Goal: Task Accomplishment & Management: Manage account settings

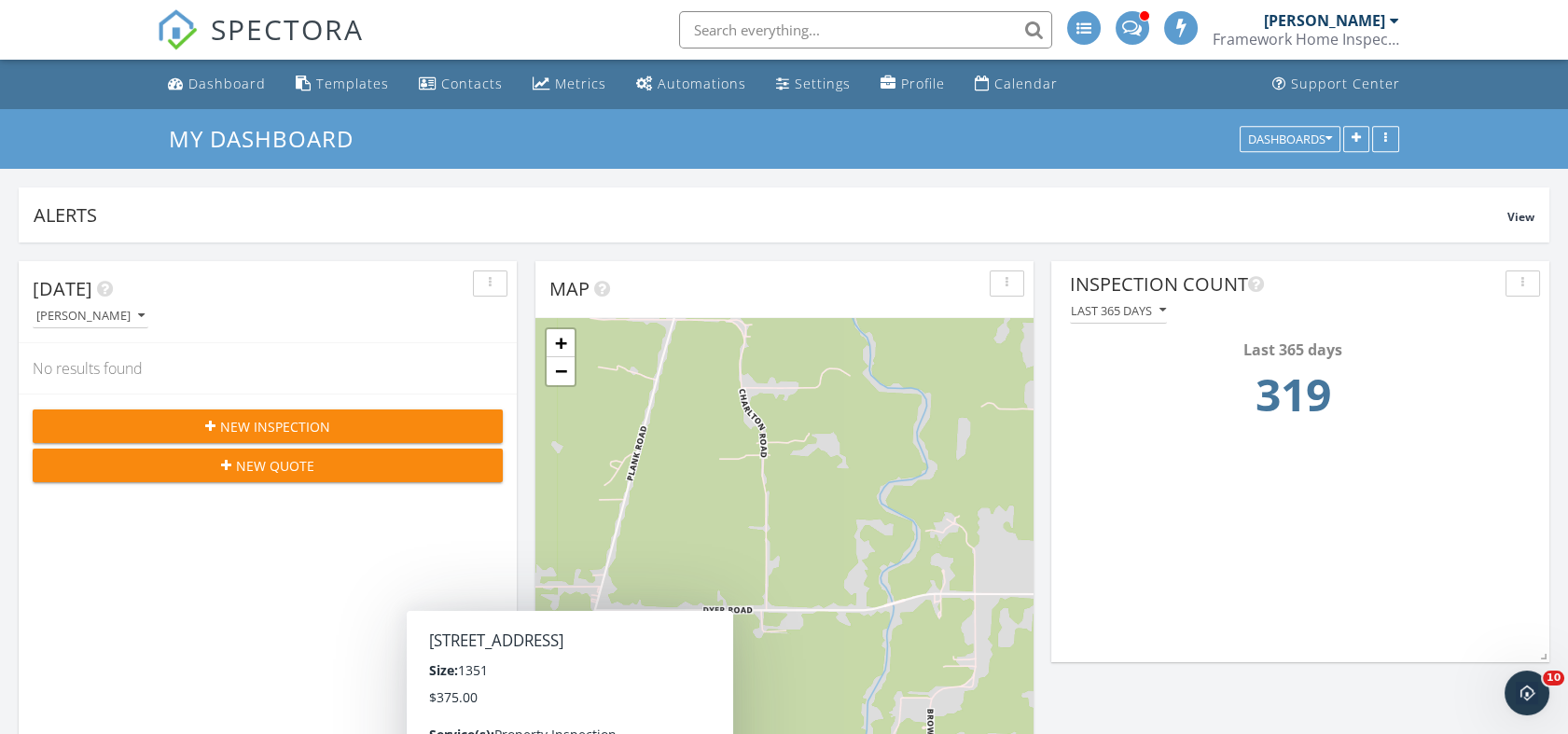
scroll to position [1776, 1601]
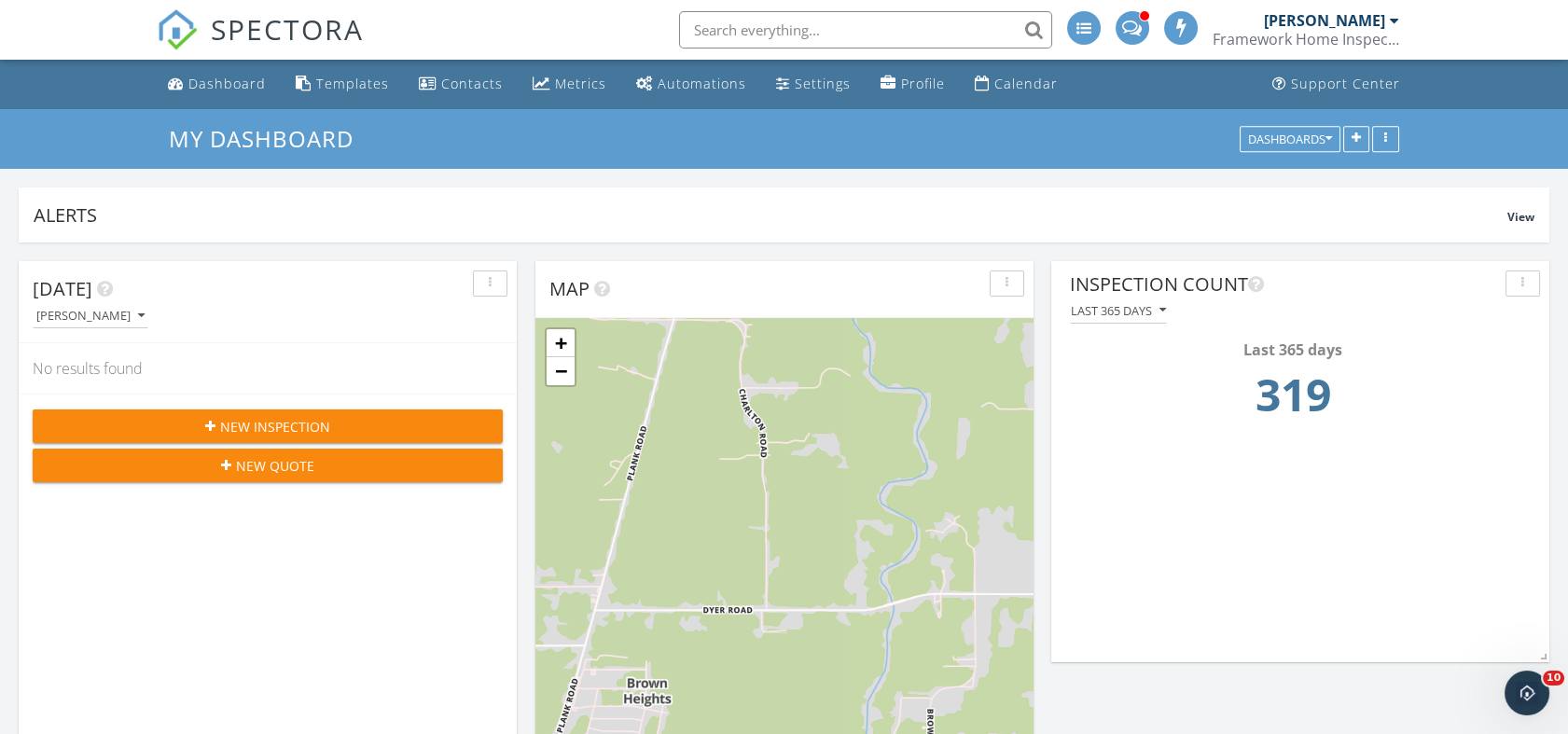
click at [244, 414] on button "New Inspection" at bounding box center [267, 427] width 470 height 34
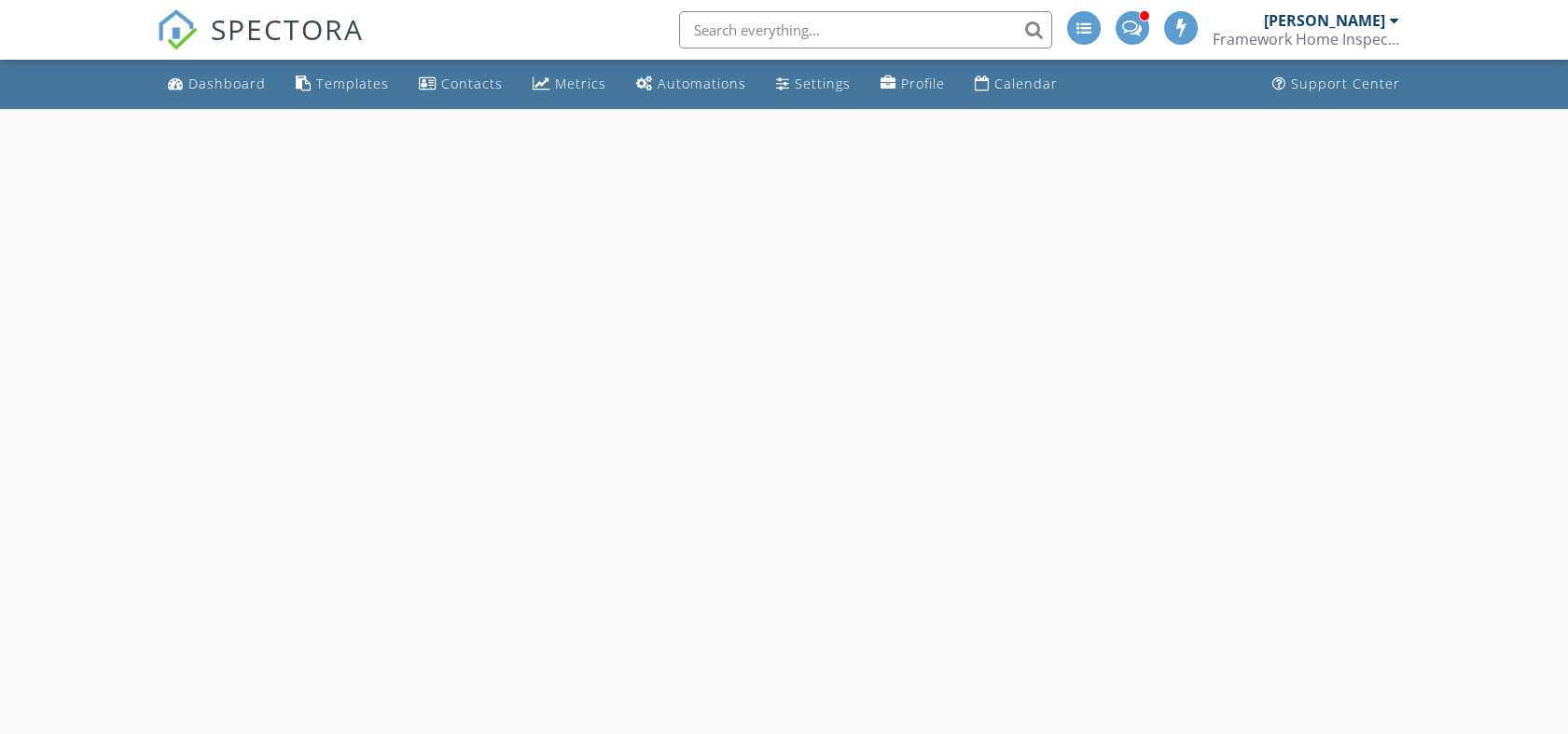
select select "8"
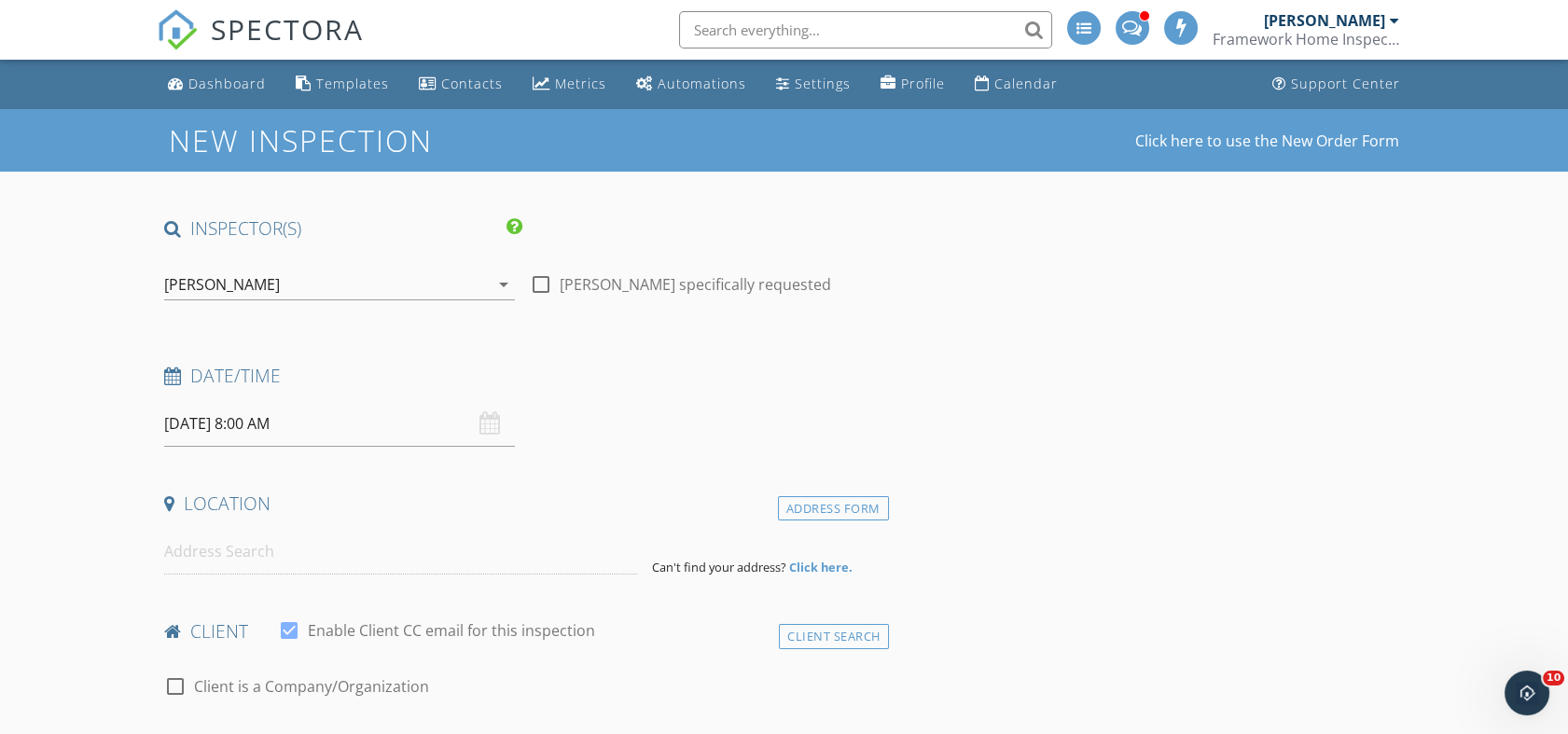
click at [323, 419] on input "09/29/2025 8:00 AM" at bounding box center [339, 424] width 351 height 46
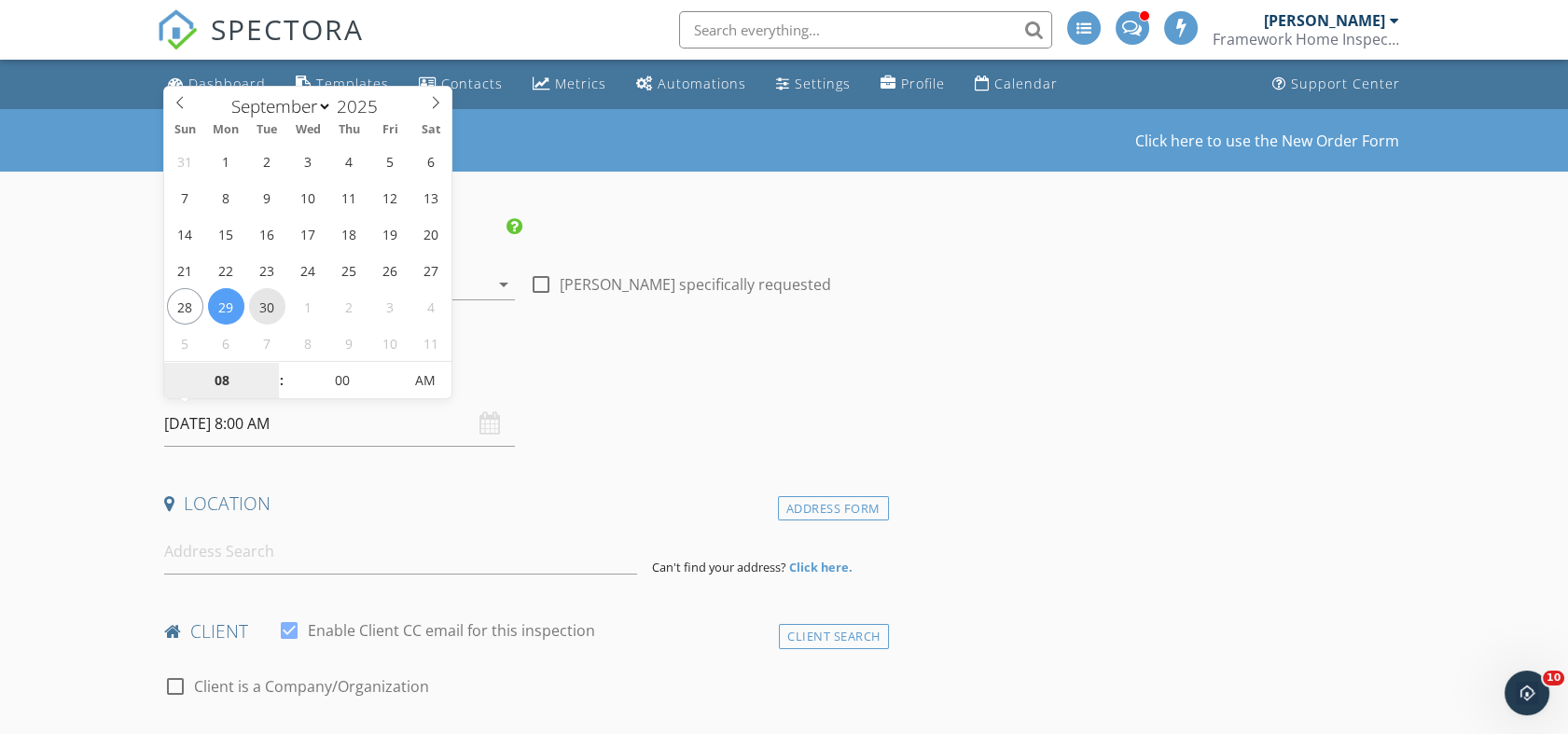
type input "09/30/2025 8:00 AM"
type input "09"
type input "09/30/2025 9:00 AM"
click at [271, 374] on span at bounding box center [271, 371] width 13 height 19
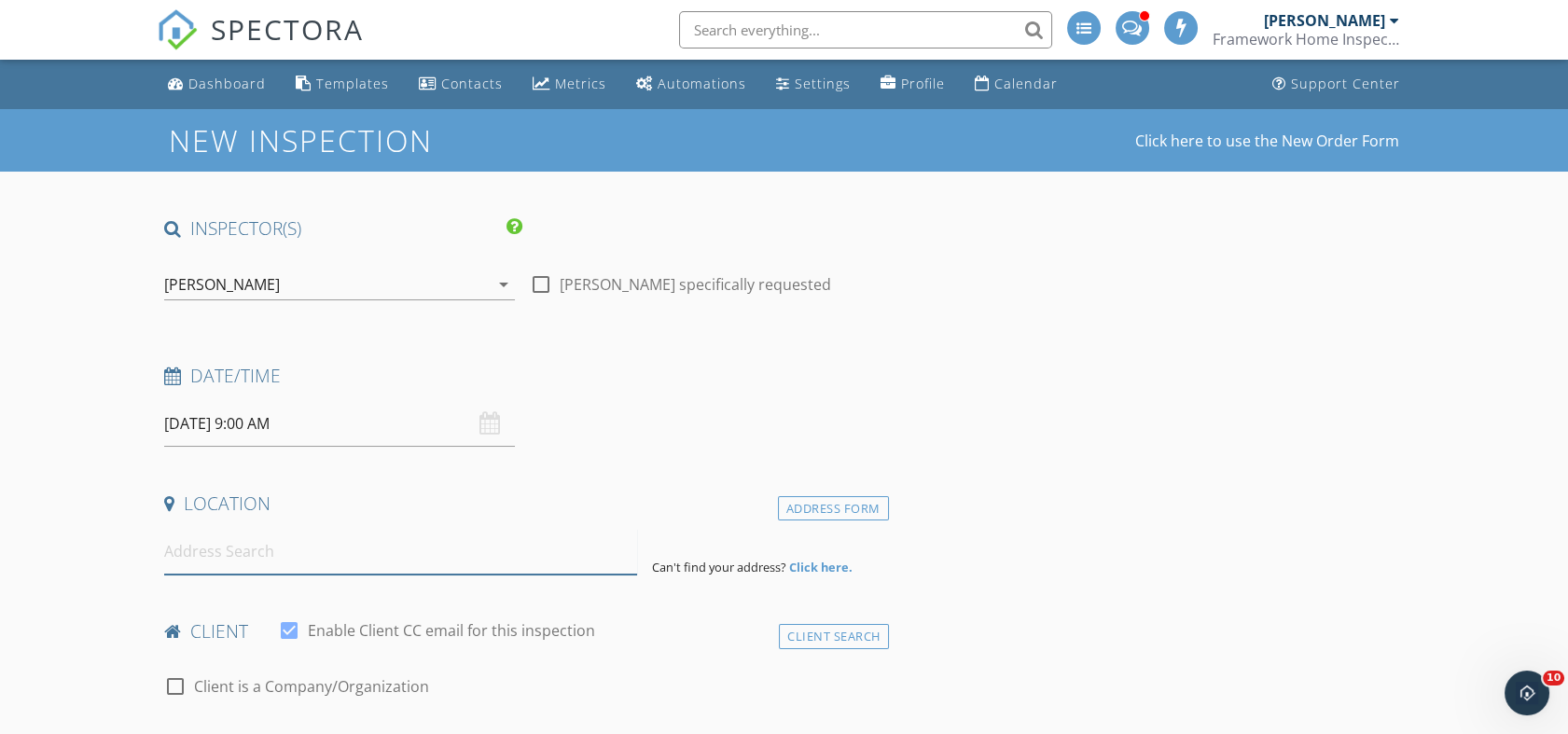
click at [279, 548] on input at bounding box center [401, 552] width 473 height 46
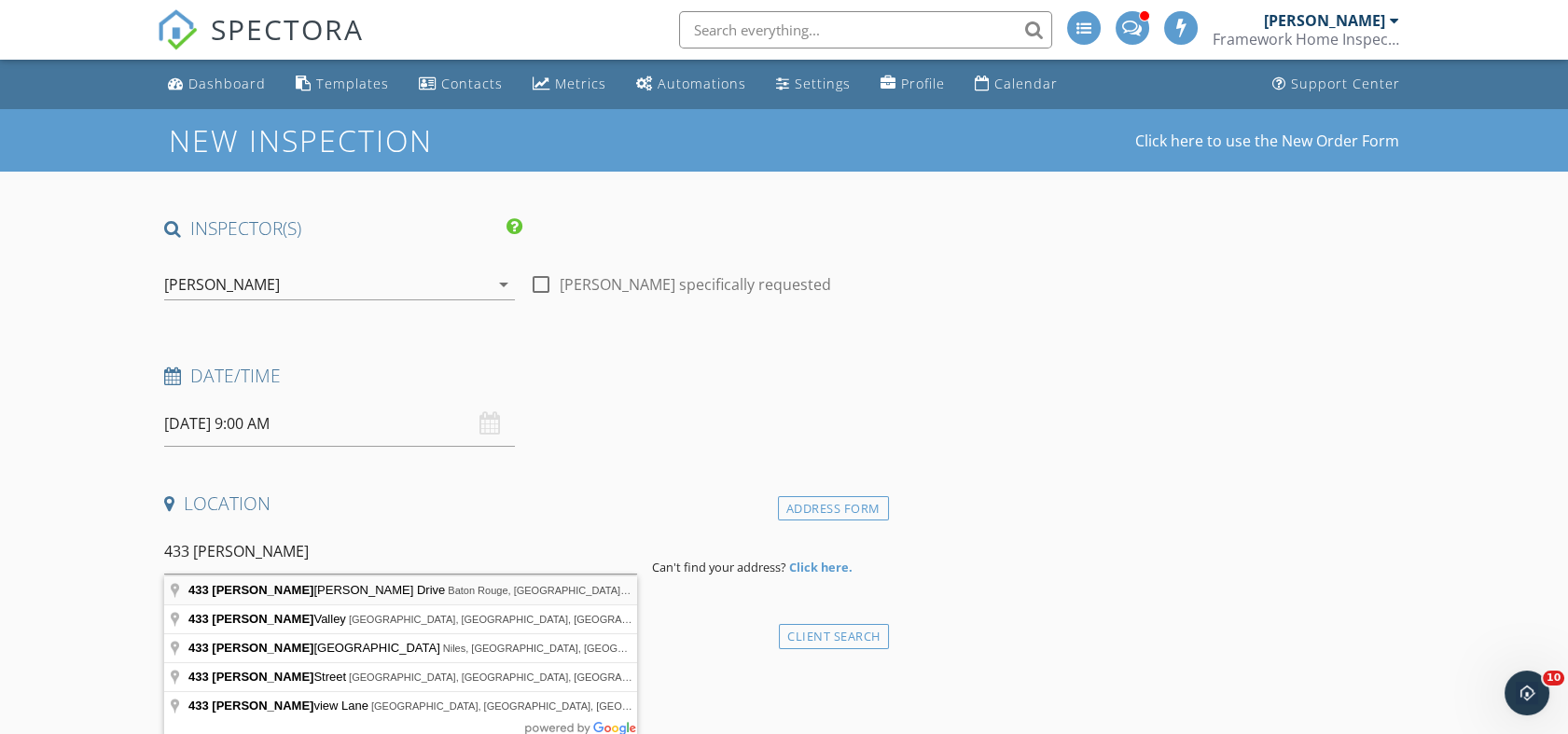
type input "433 Bonnie Jean Drive, Baton Rouge, LA, USA"
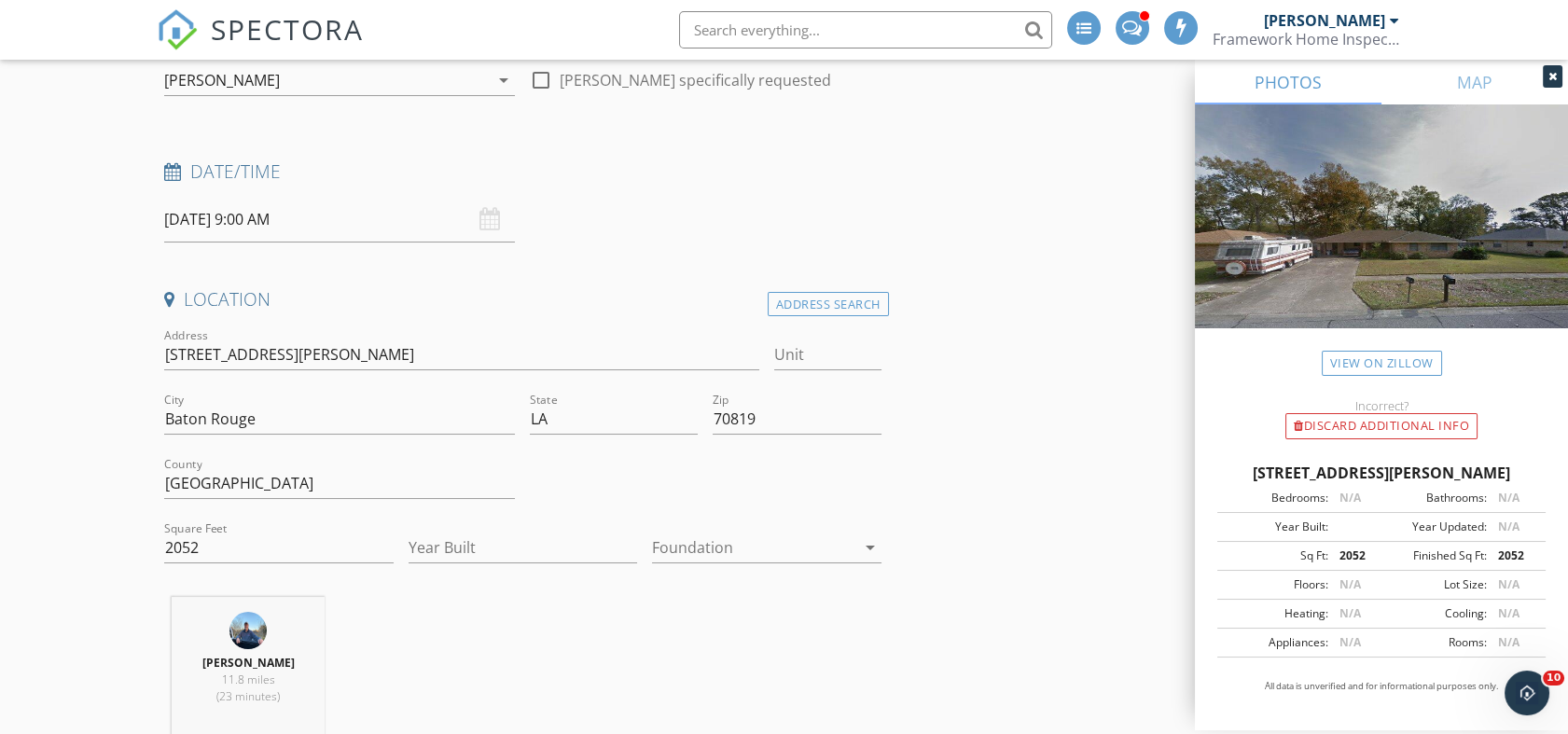
scroll to position [207, 0]
click at [739, 540] on div at bounding box center [754, 545] width 203 height 30
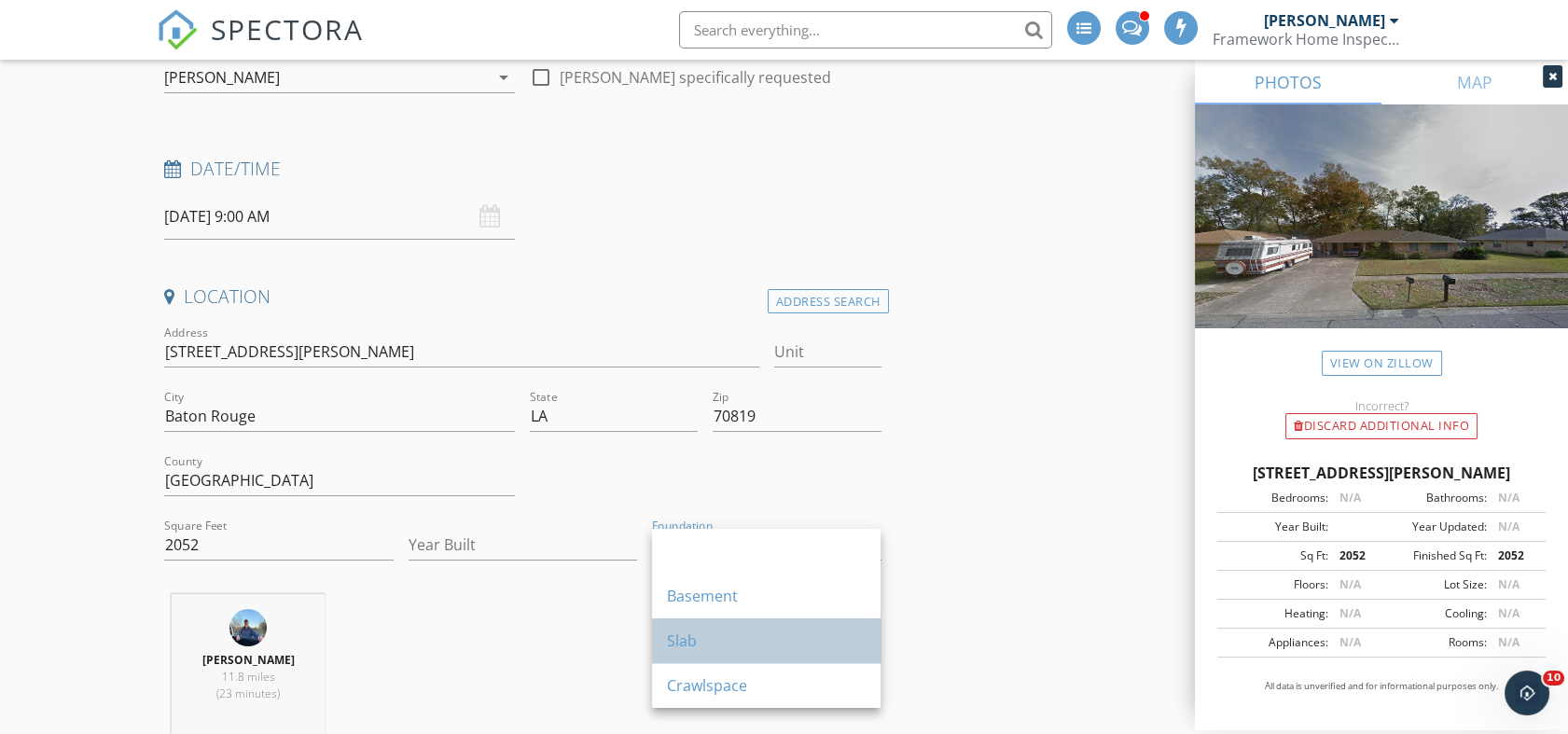
click at [722, 640] on div "Slab" at bounding box center [767, 641] width 199 height 23
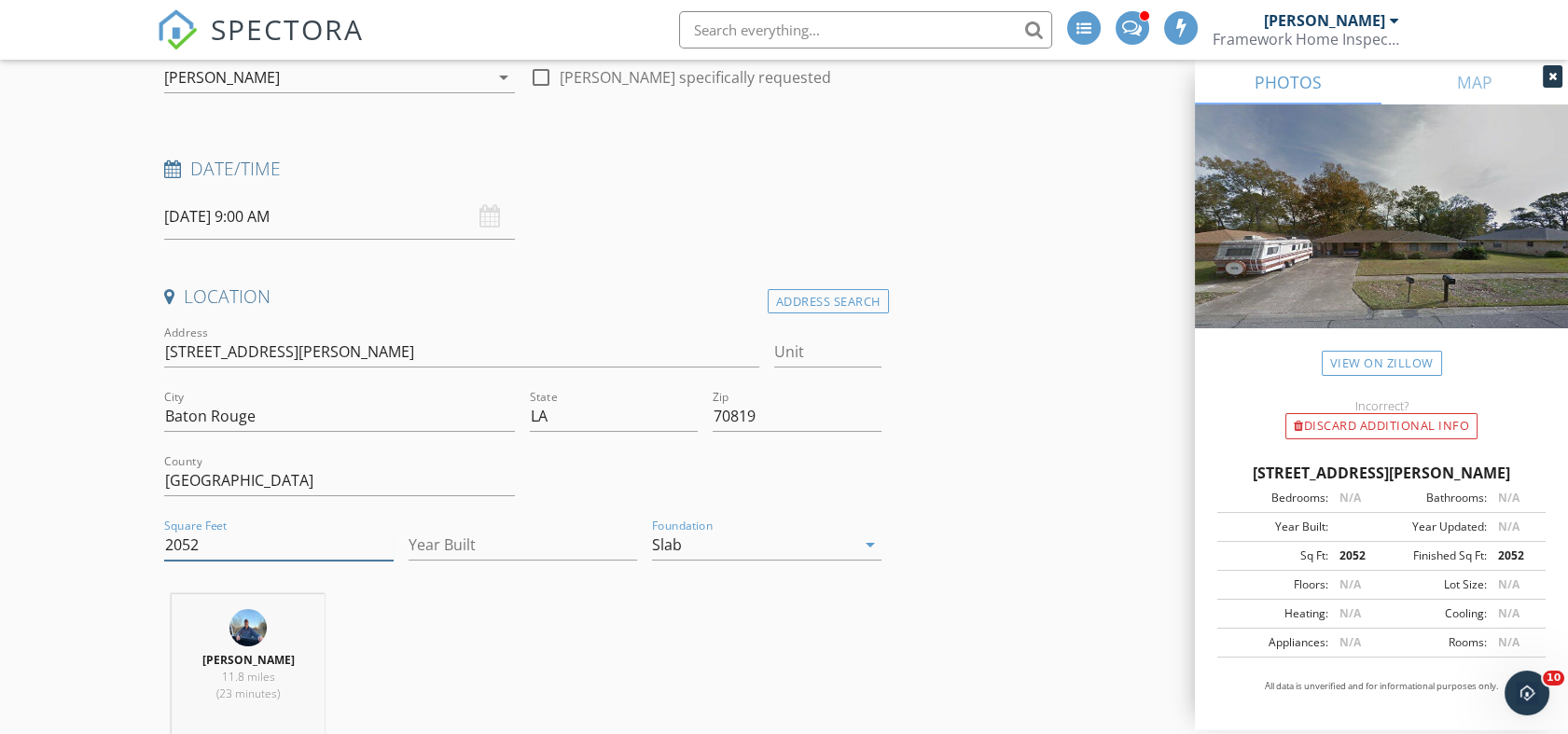
drag, startPoint x: 212, startPoint y: 541, endPoint x: 121, endPoint y: 537, distance: 91.1
type input "1701"
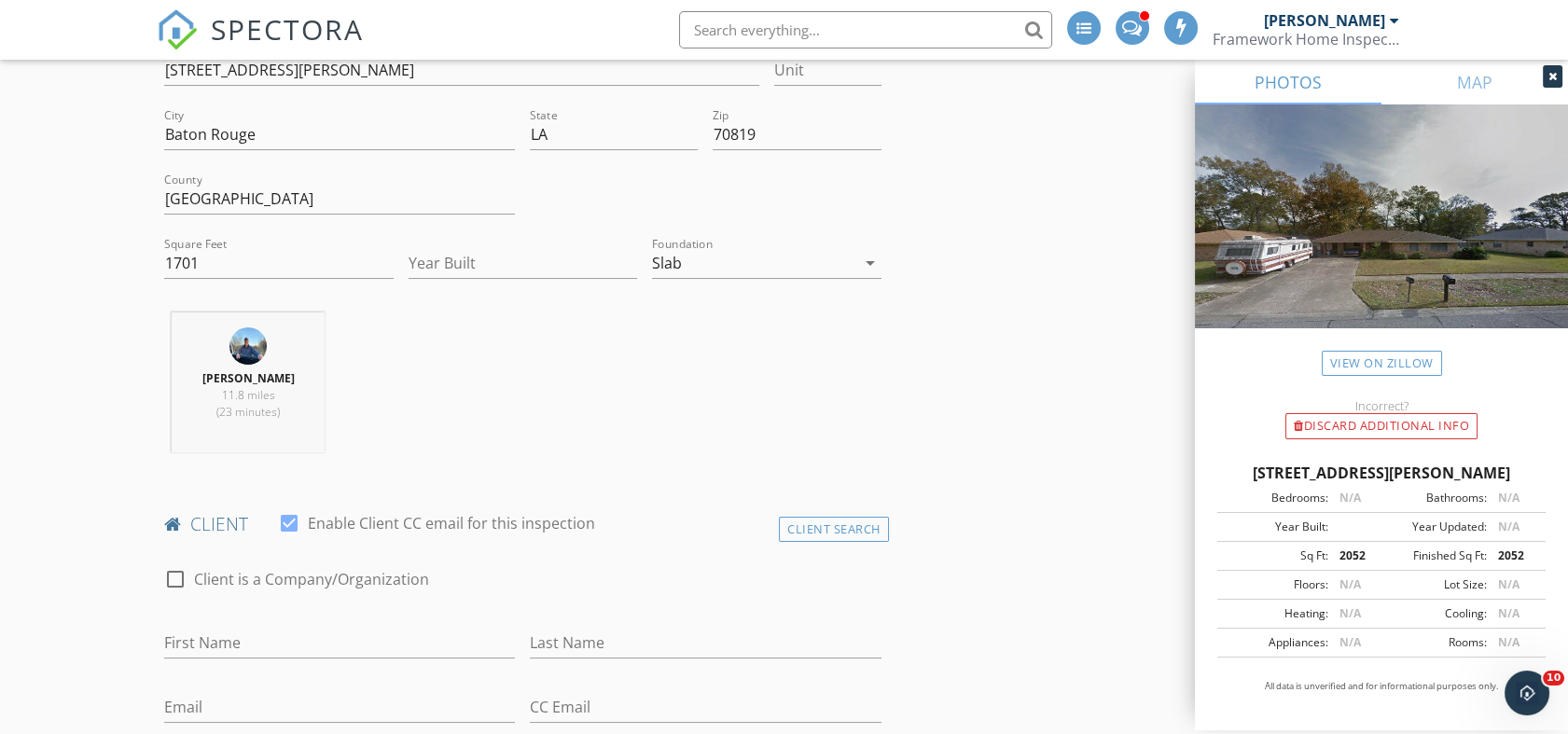
scroll to position [518, 0]
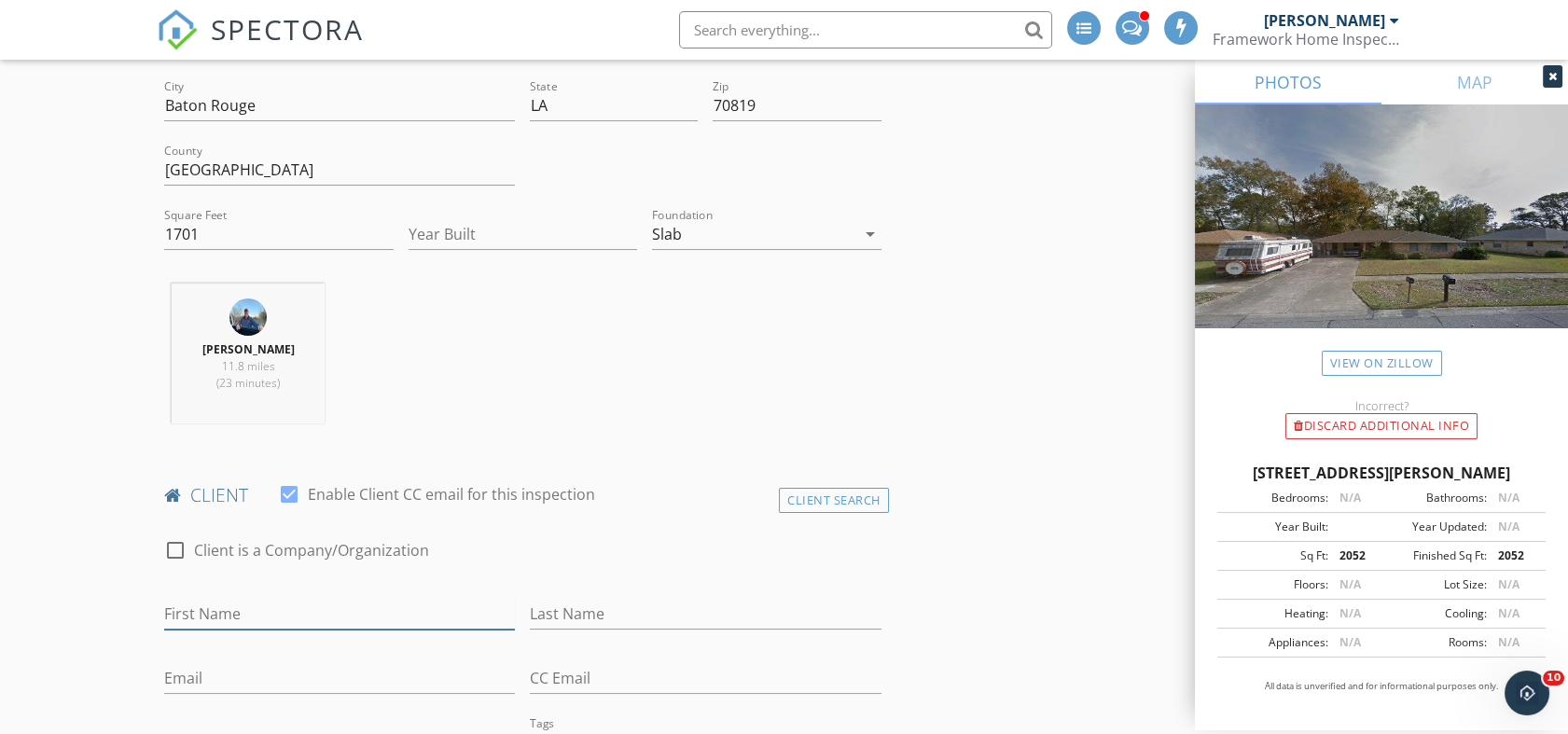
click at [386, 616] on input "First Name" at bounding box center [339, 614] width 351 height 31
type input "Quinnyetta"
type input "[PERSON_NAME]"
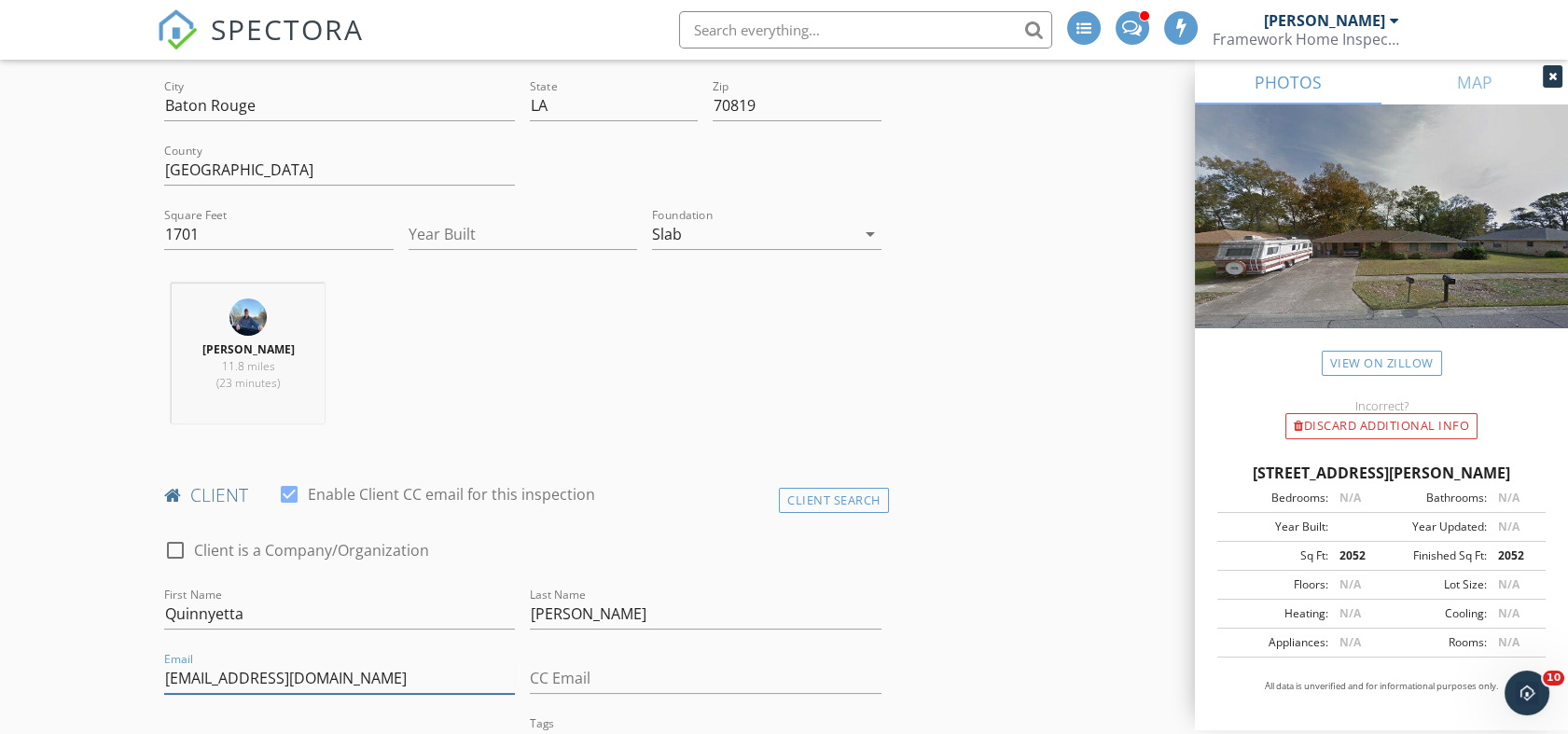
type input "[EMAIL_ADDRESS][DOMAIN_NAME]"
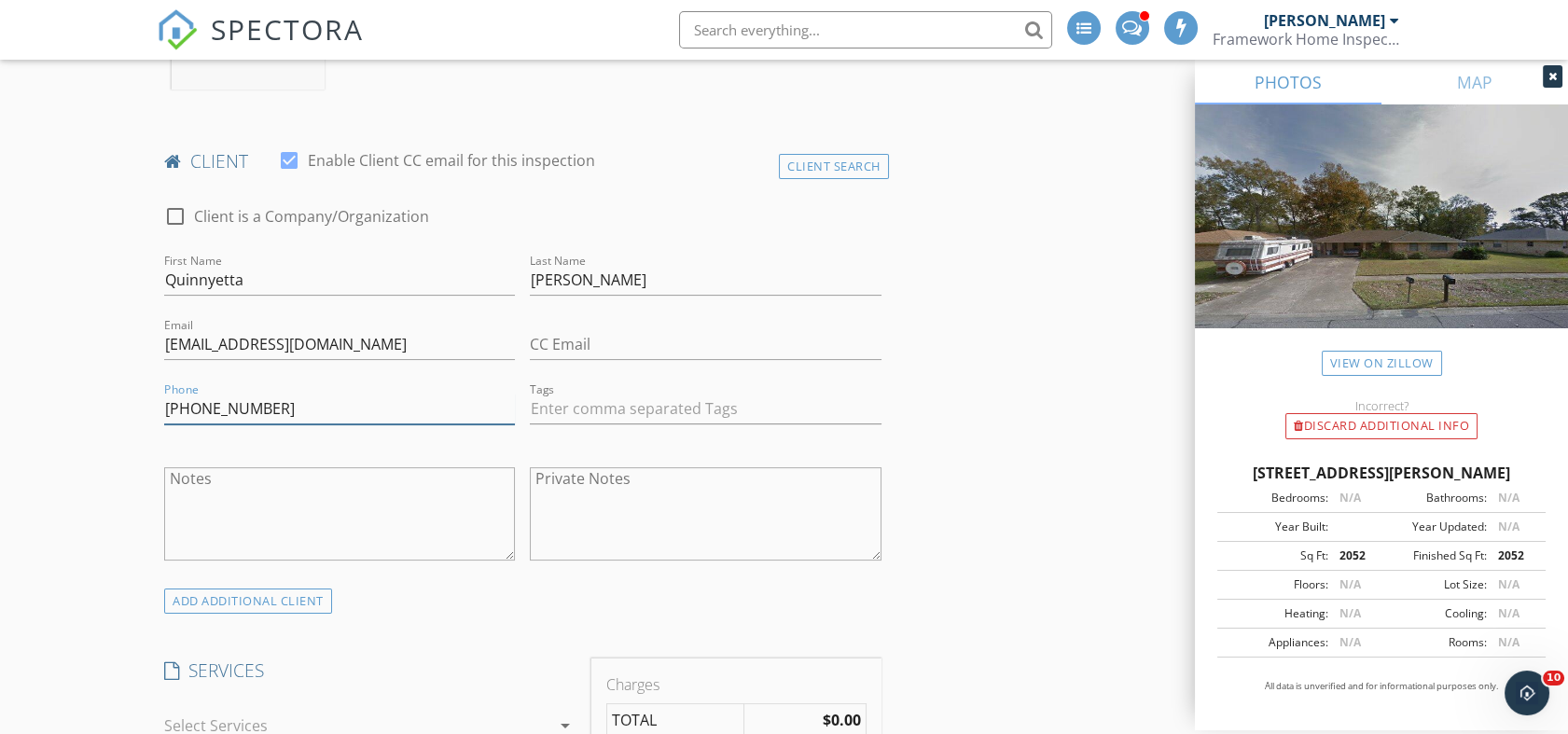
scroll to position [1060, 0]
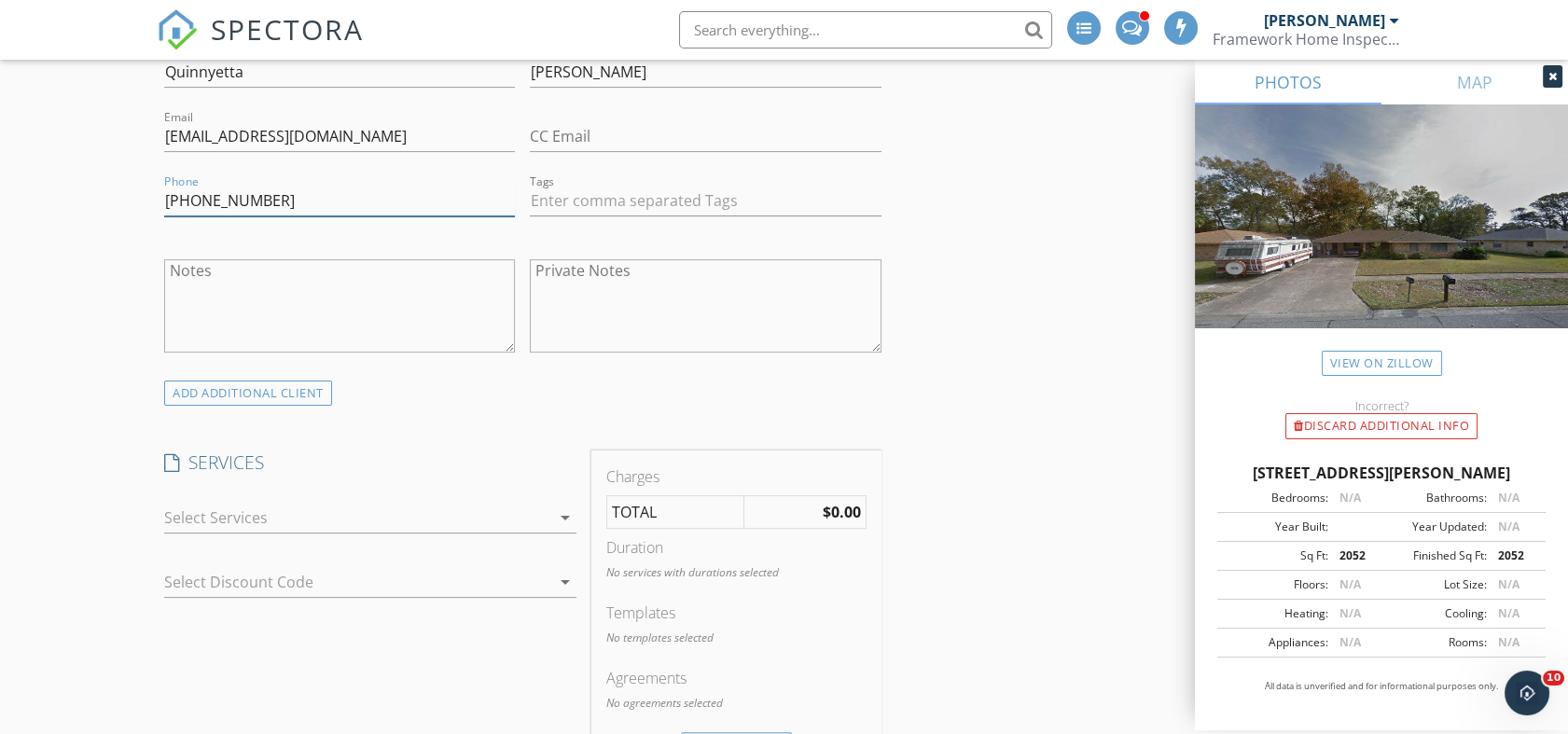
type input "[PHONE_NUMBER]"
click at [478, 514] on div at bounding box center [357, 518] width 386 height 30
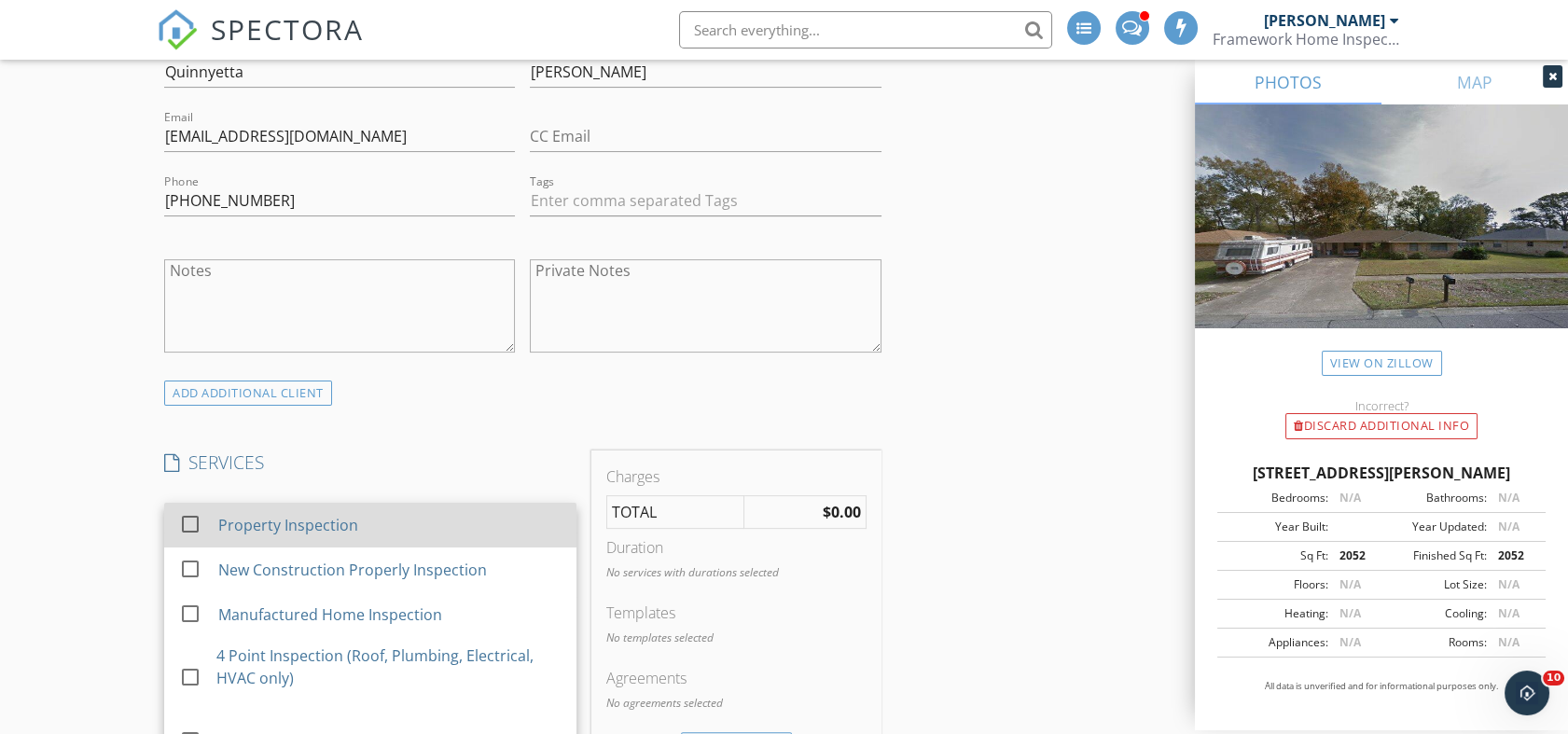
click at [474, 524] on div "Property Inspection" at bounding box center [390, 525] width 343 height 38
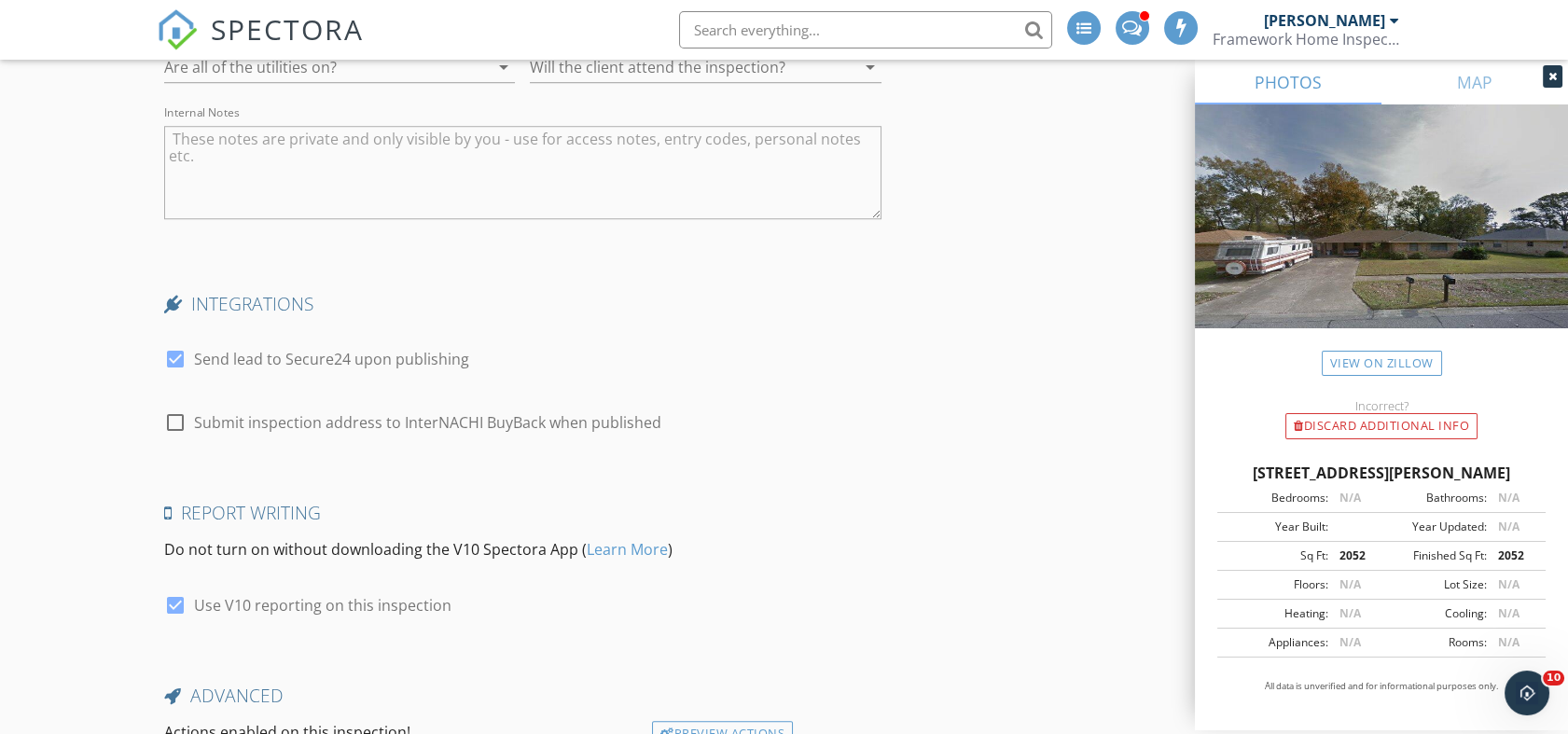
scroll to position [3088, 0]
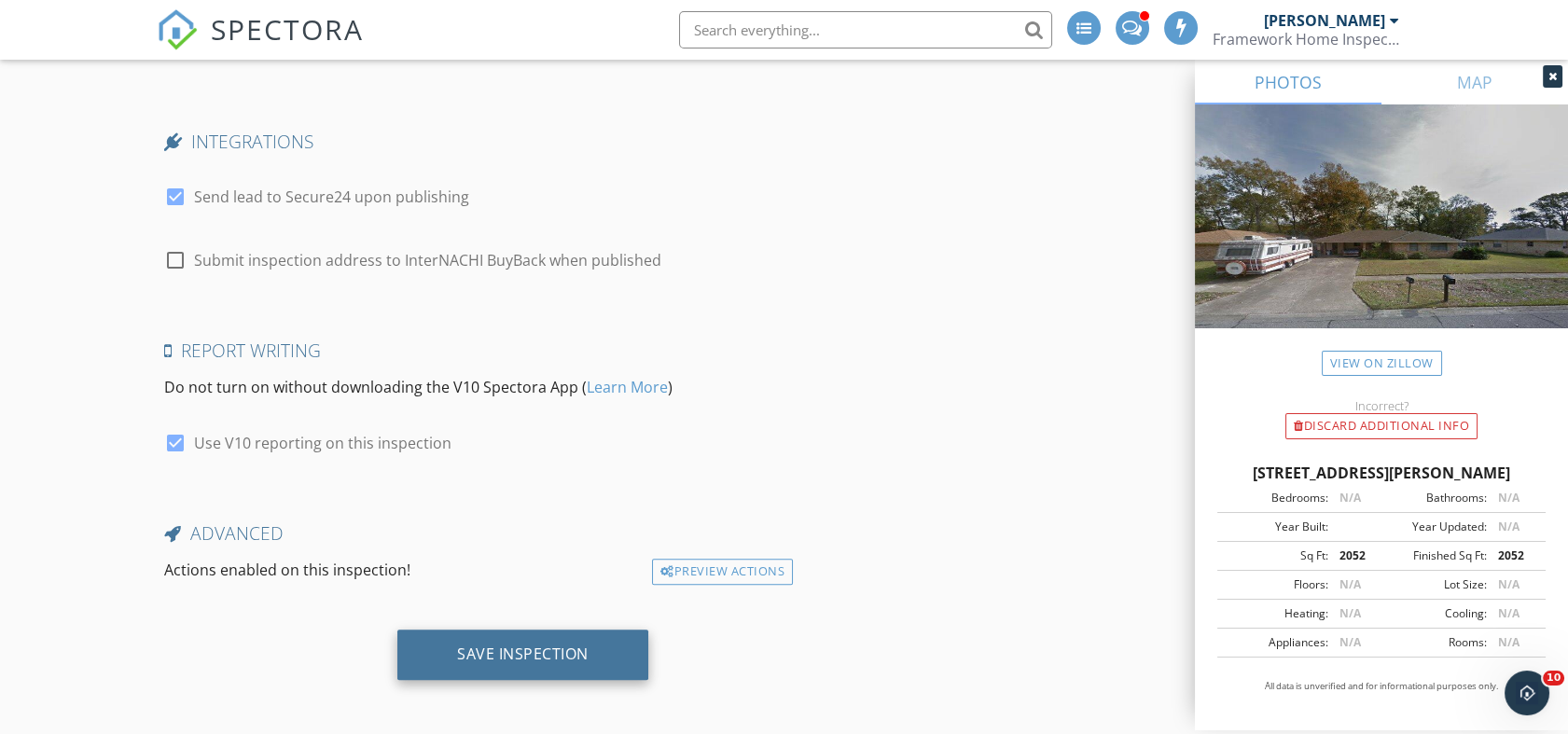
click at [543, 644] on div "Save Inspection" at bounding box center [523, 653] width 131 height 19
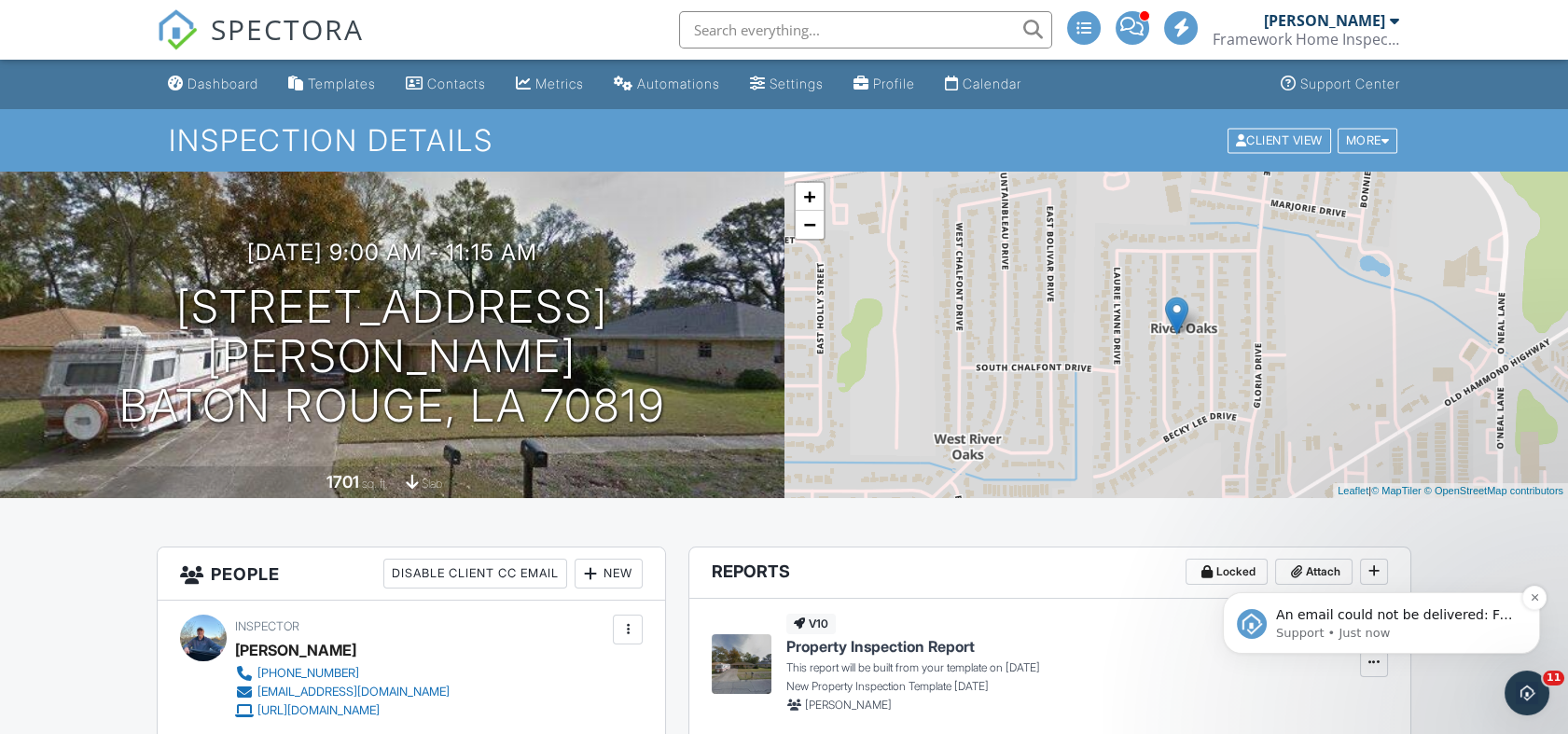
click at [1330, 615] on span "An email could not be delivered: For more information, view Why emails don't ge…" at bounding box center [1394, 634] width 237 height 53
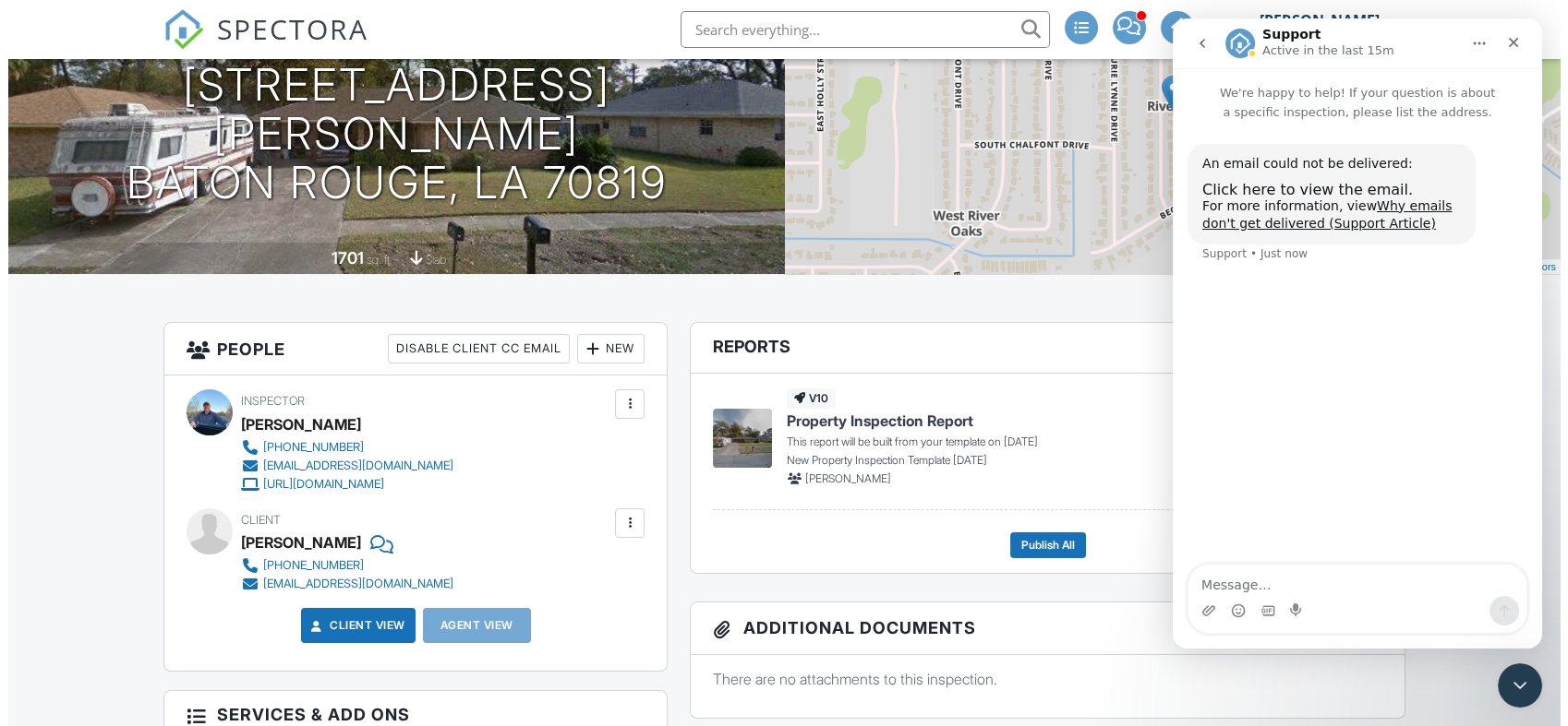
scroll to position [410, 0]
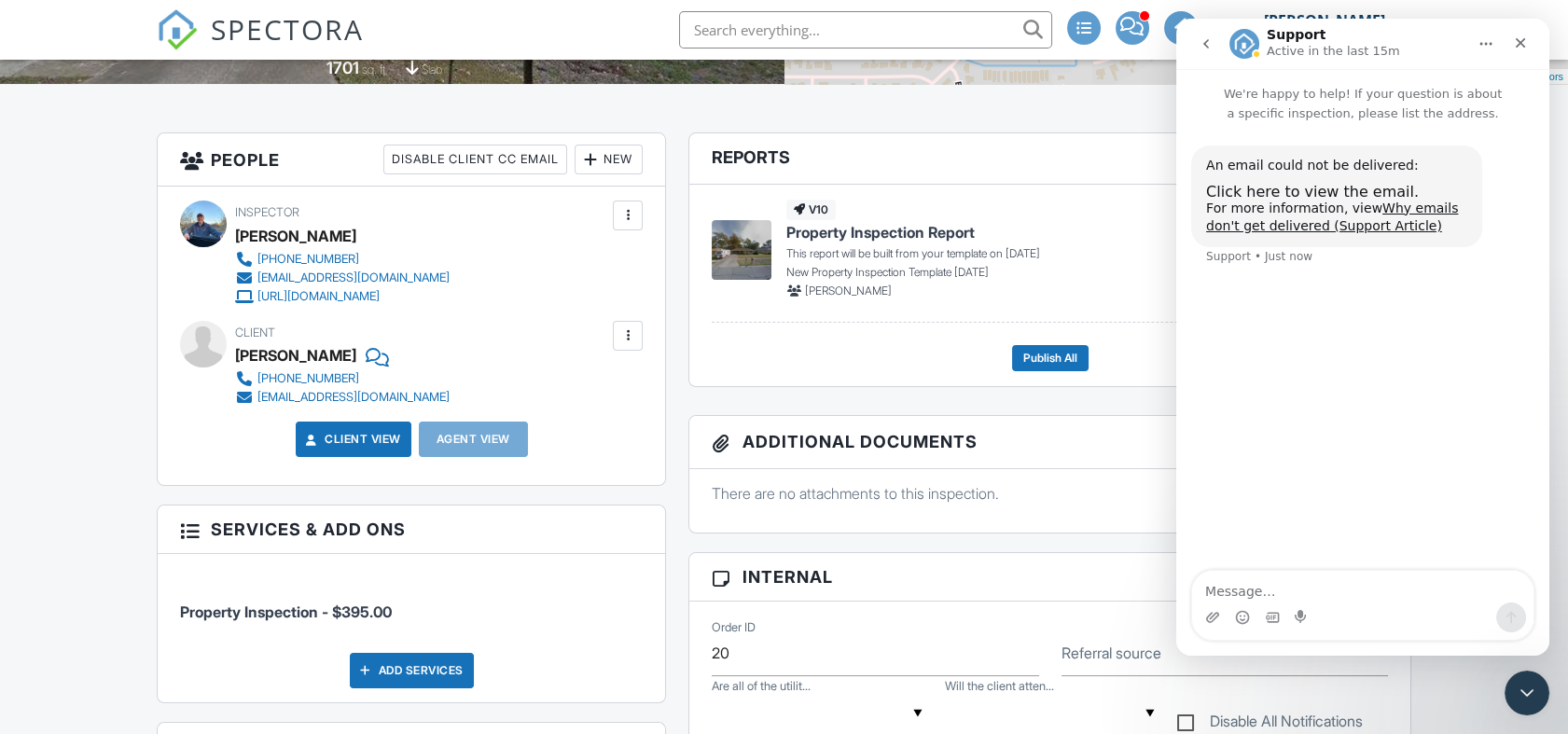
click at [634, 334] on div at bounding box center [627, 335] width 19 height 19
click at [591, 388] on li "Edit" at bounding box center [584, 393] width 95 height 47
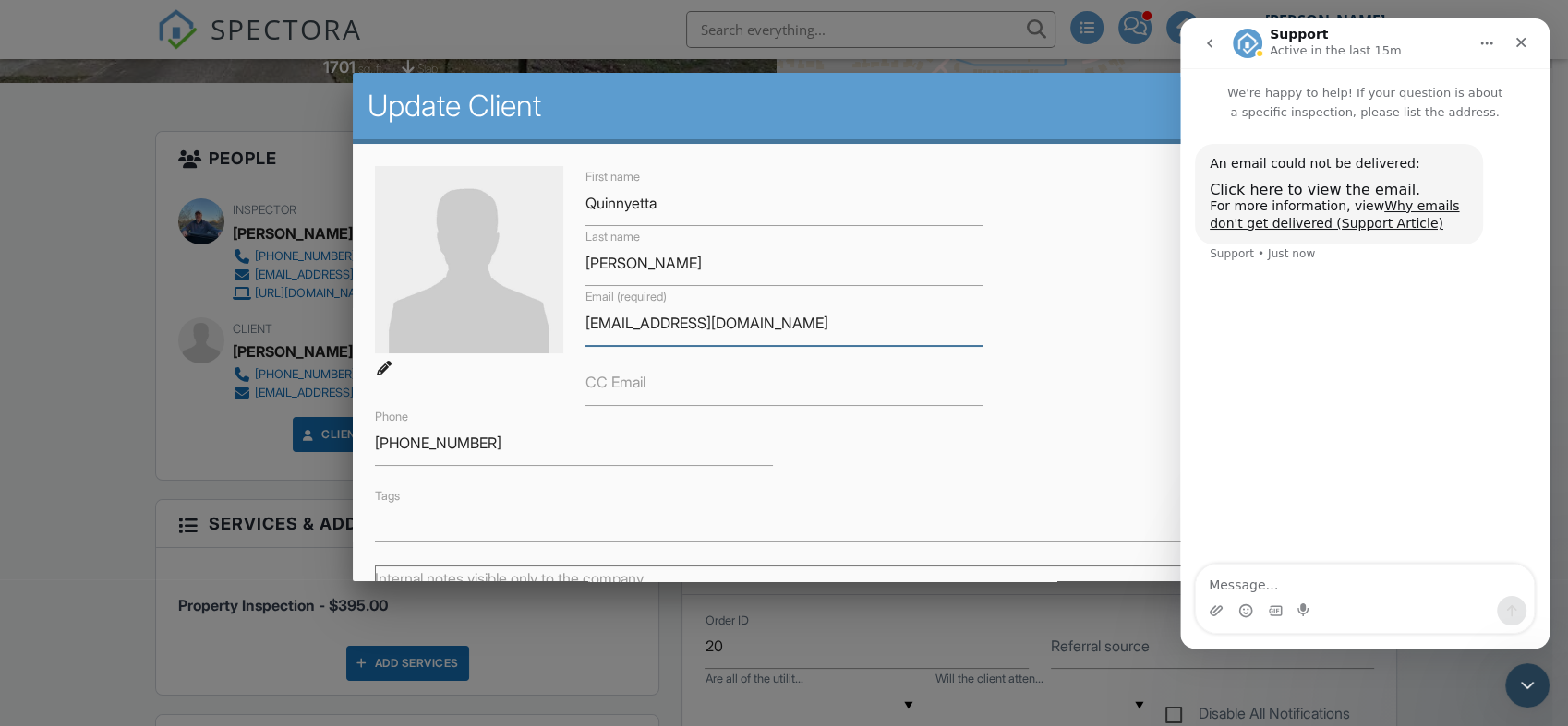
click at [608, 327] on input "[EMAIL_ADDRESS][DOMAIN_NAME]" at bounding box center [784, 324] width 398 height 45
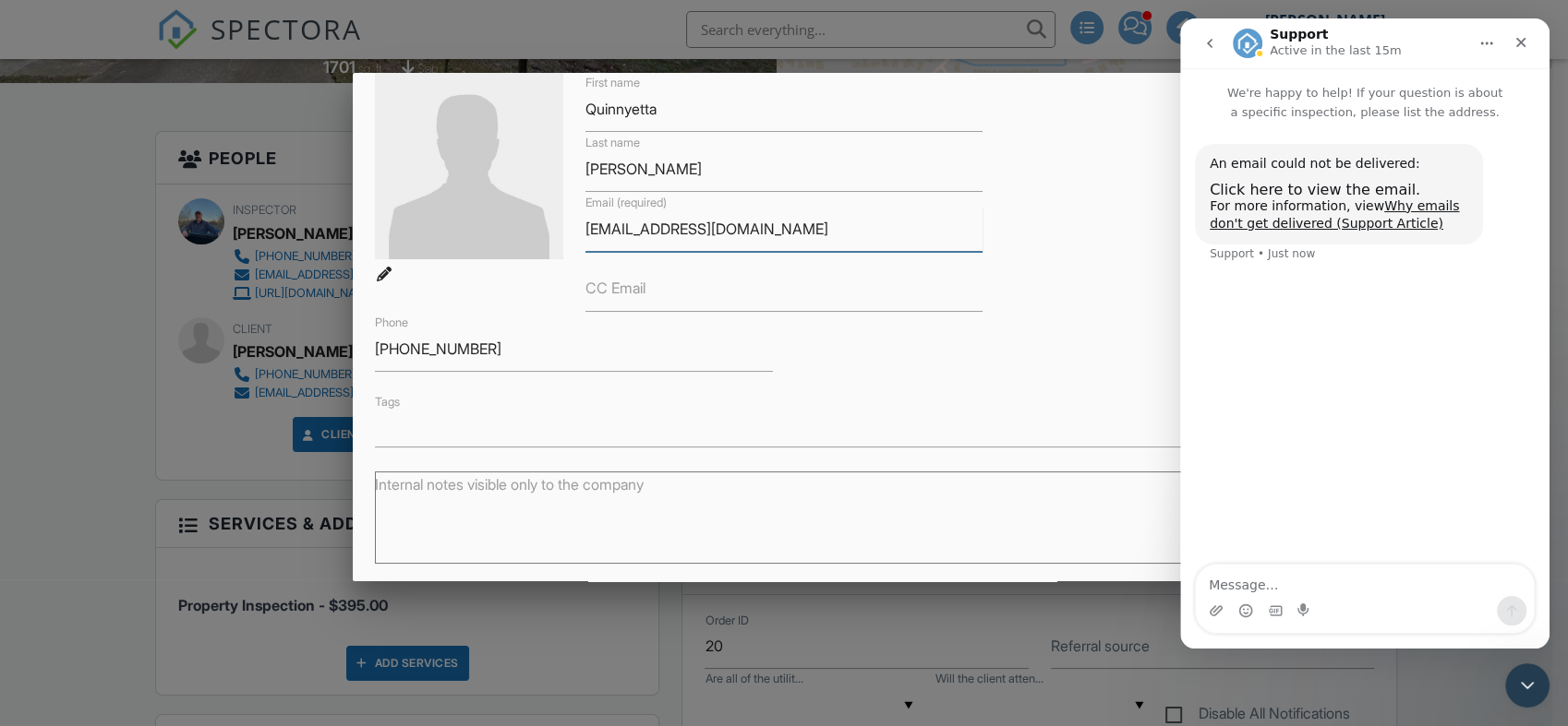
scroll to position [289, 0]
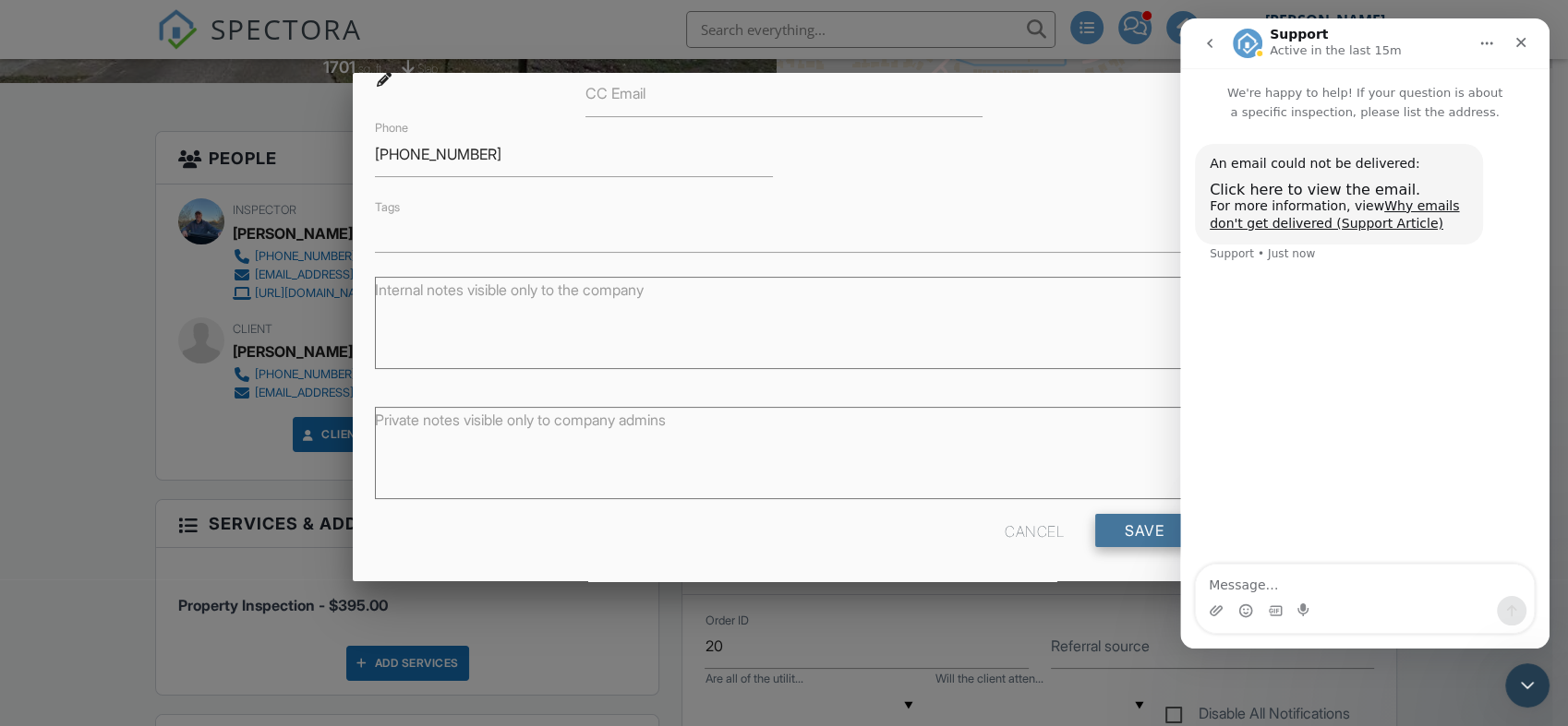
type input "[EMAIL_ADDRESS][DOMAIN_NAME]"
click at [1104, 526] on input "Save" at bounding box center [1144, 531] width 97 height 33
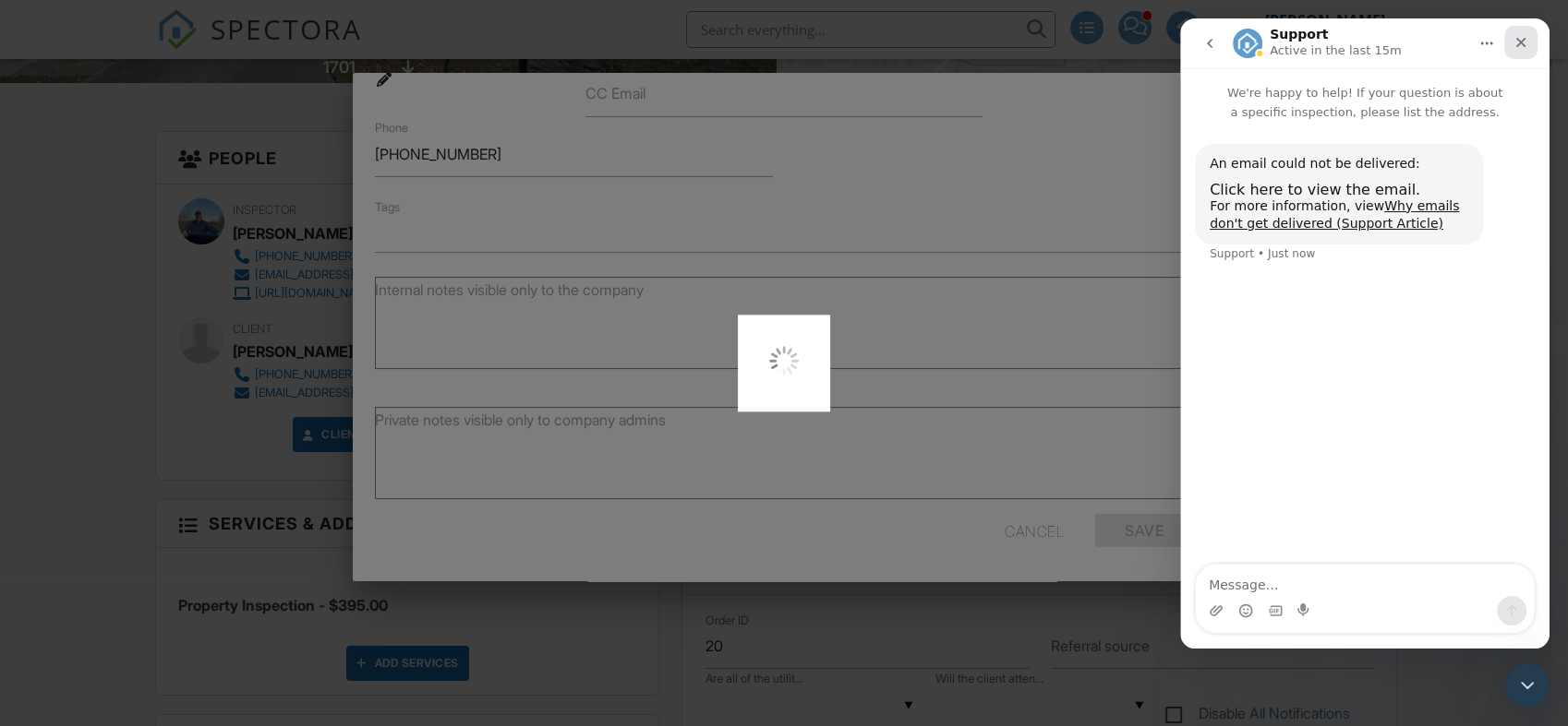
click at [1519, 43] on icon "Close" at bounding box center [1521, 42] width 10 height 10
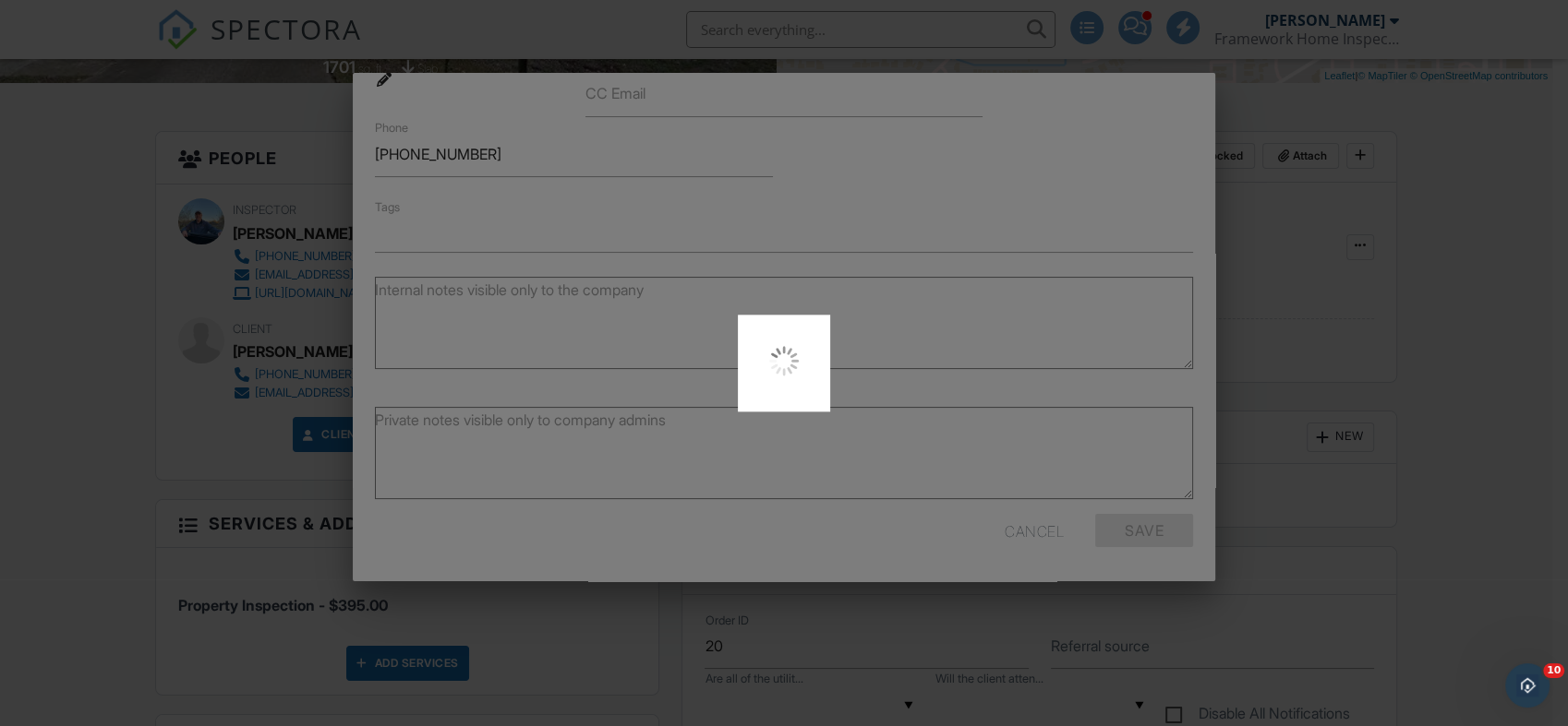
scroll to position [0, 0]
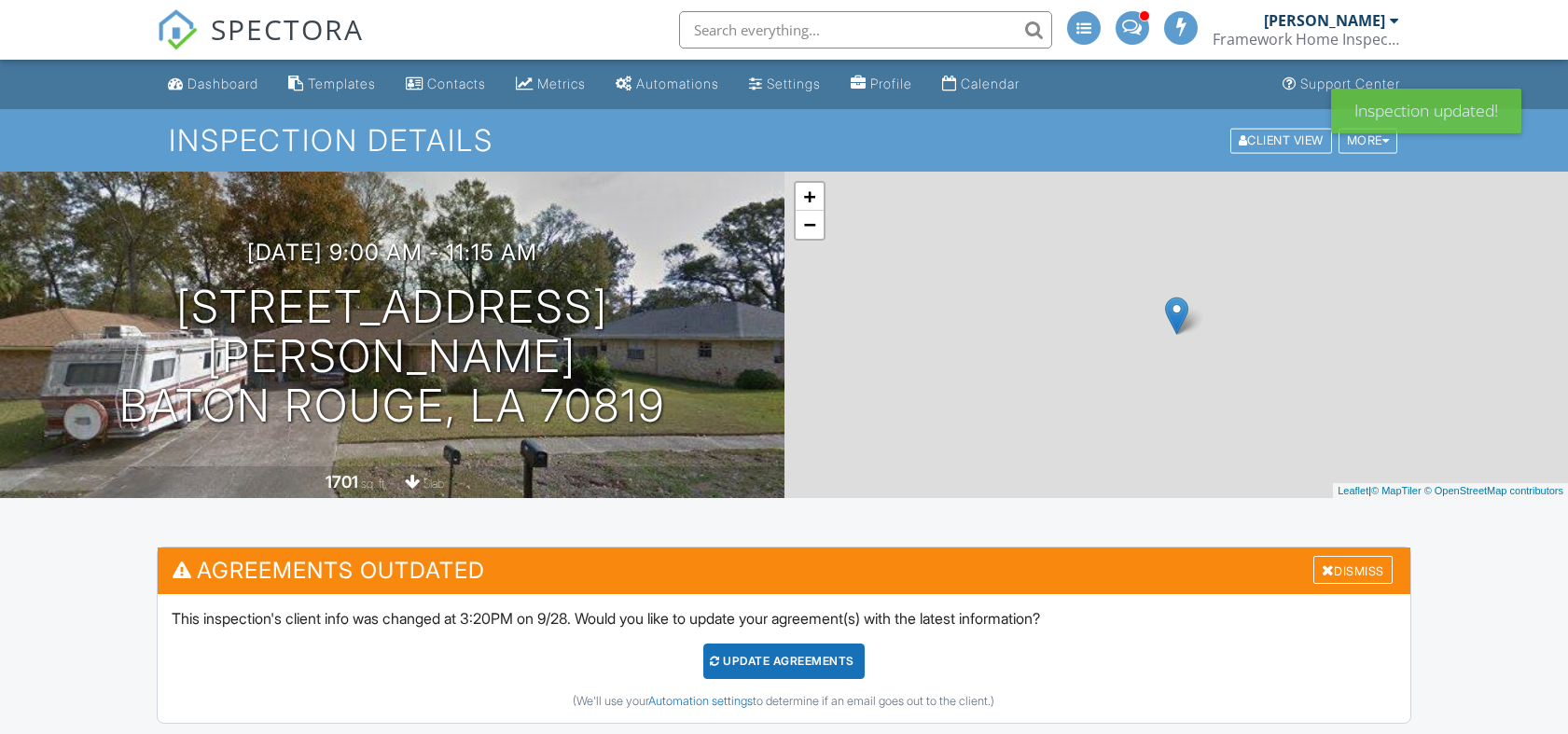
click at [803, 656] on div "Update Agreements" at bounding box center [784, 661] width 161 height 36
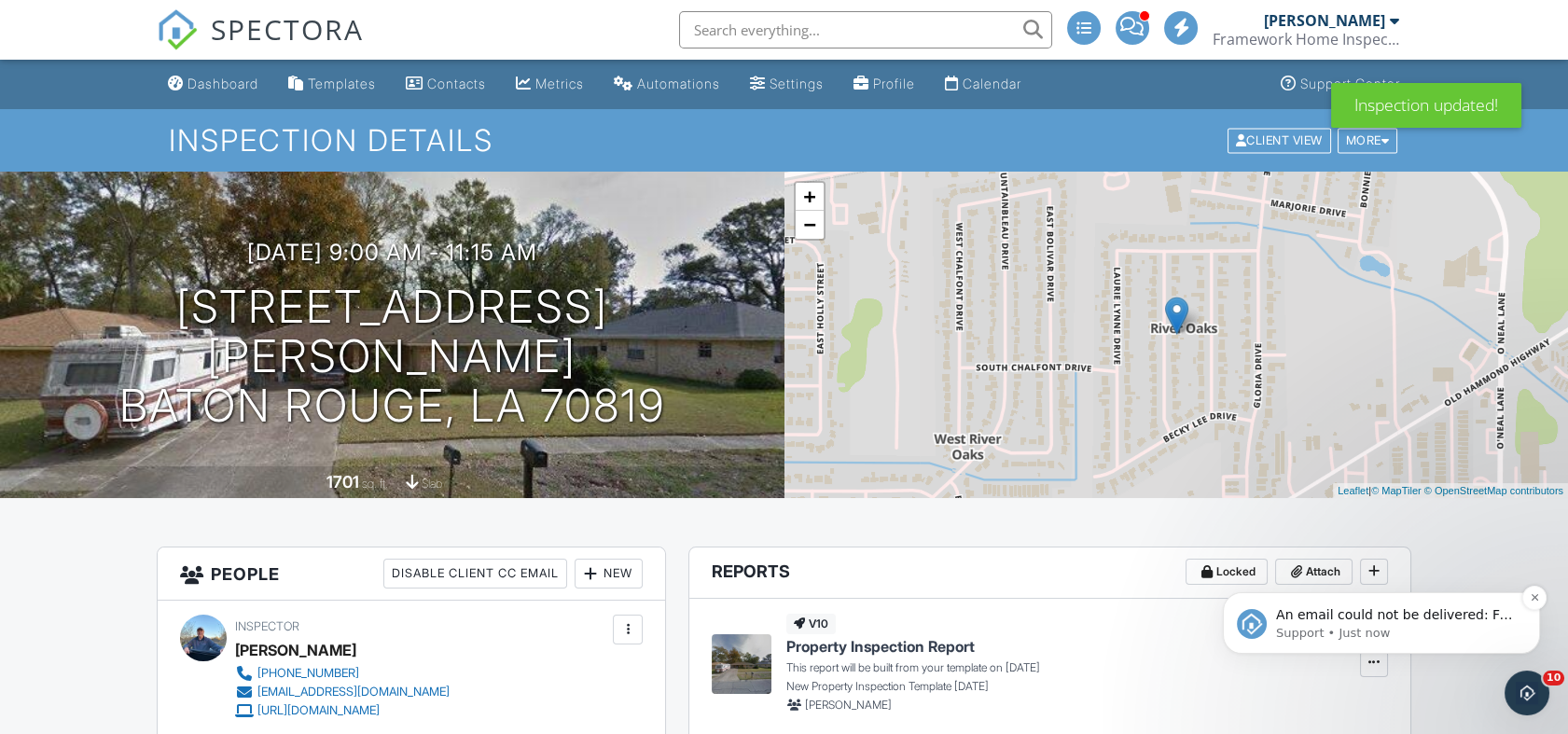
click at [1357, 616] on span "An email could not be delivered: For more information, view Why emails don't ge…" at bounding box center [1394, 634] width 237 height 53
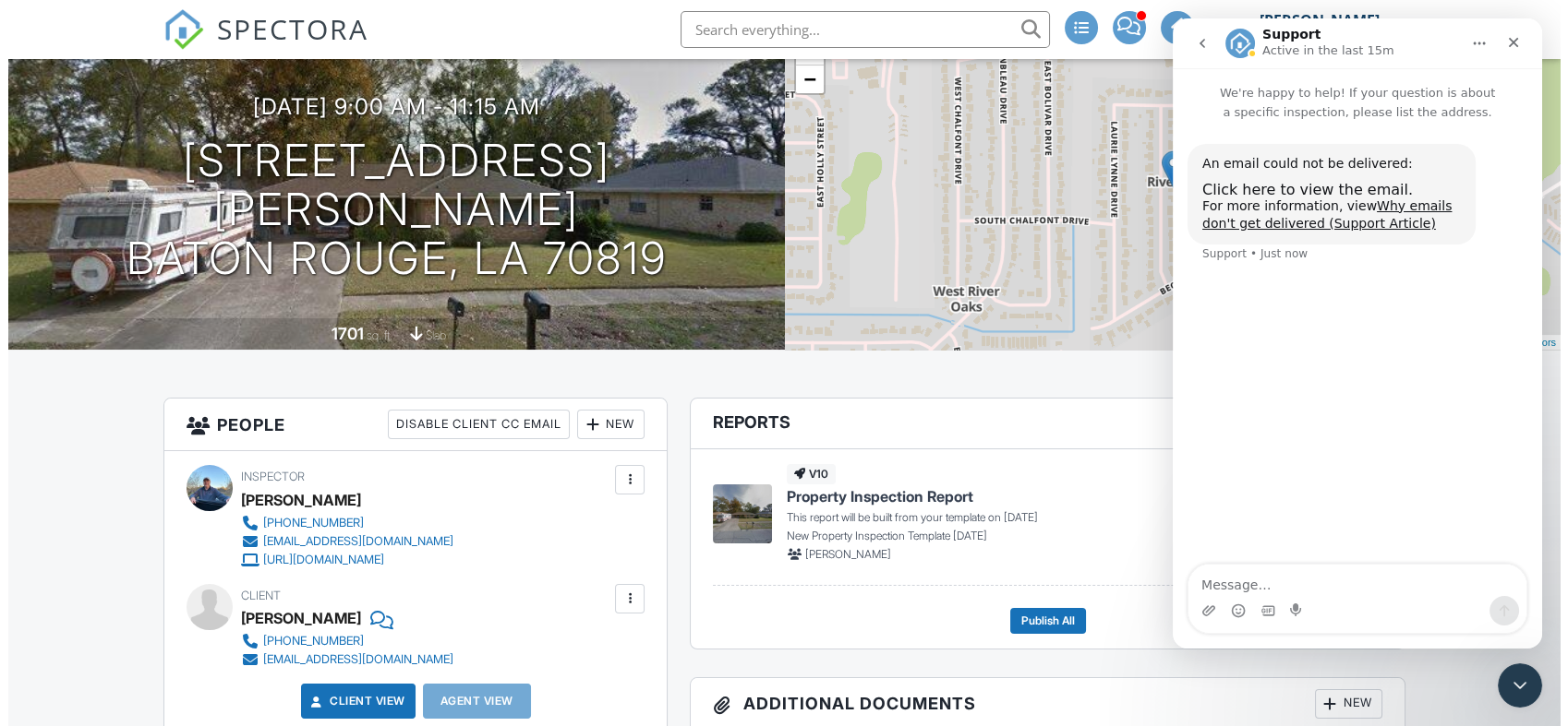
scroll to position [205, 0]
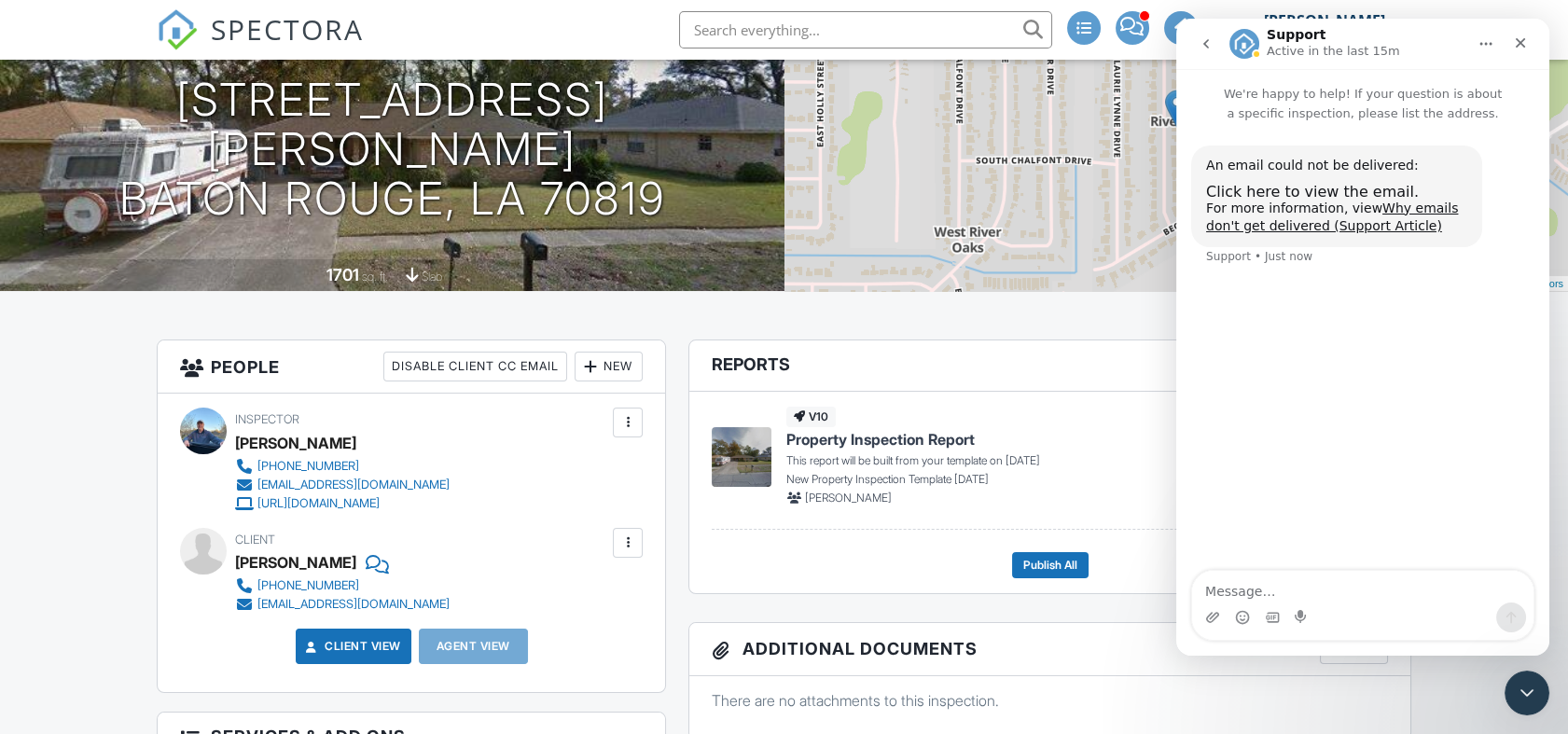
click at [626, 545] on div at bounding box center [627, 543] width 19 height 19
click at [583, 596] on li "Edit" at bounding box center [584, 600] width 95 height 47
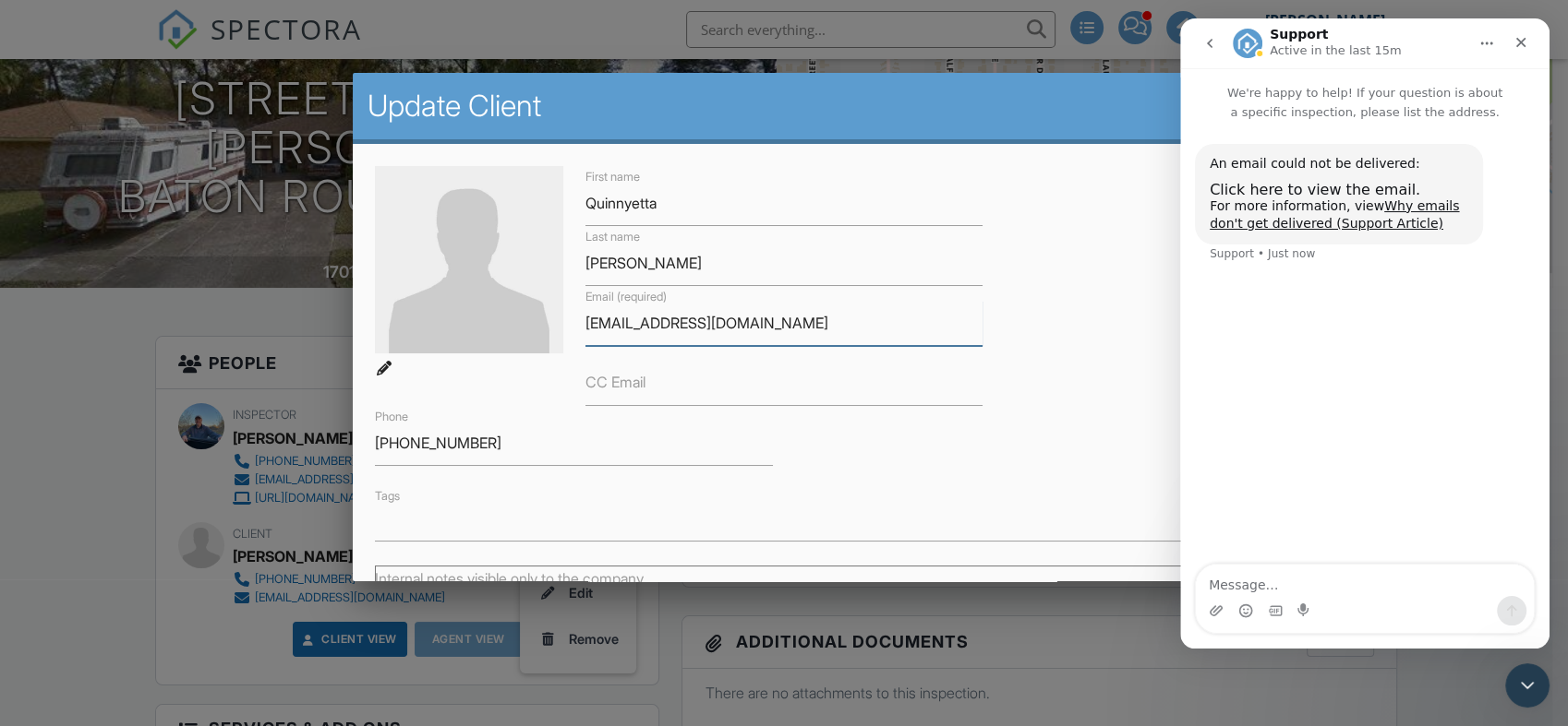
drag, startPoint x: 685, startPoint y: 319, endPoint x: 720, endPoint y: 304, distance: 38.1
click at [686, 319] on input "[EMAIL_ADDRESS][DOMAIN_NAME]" at bounding box center [784, 324] width 398 height 45
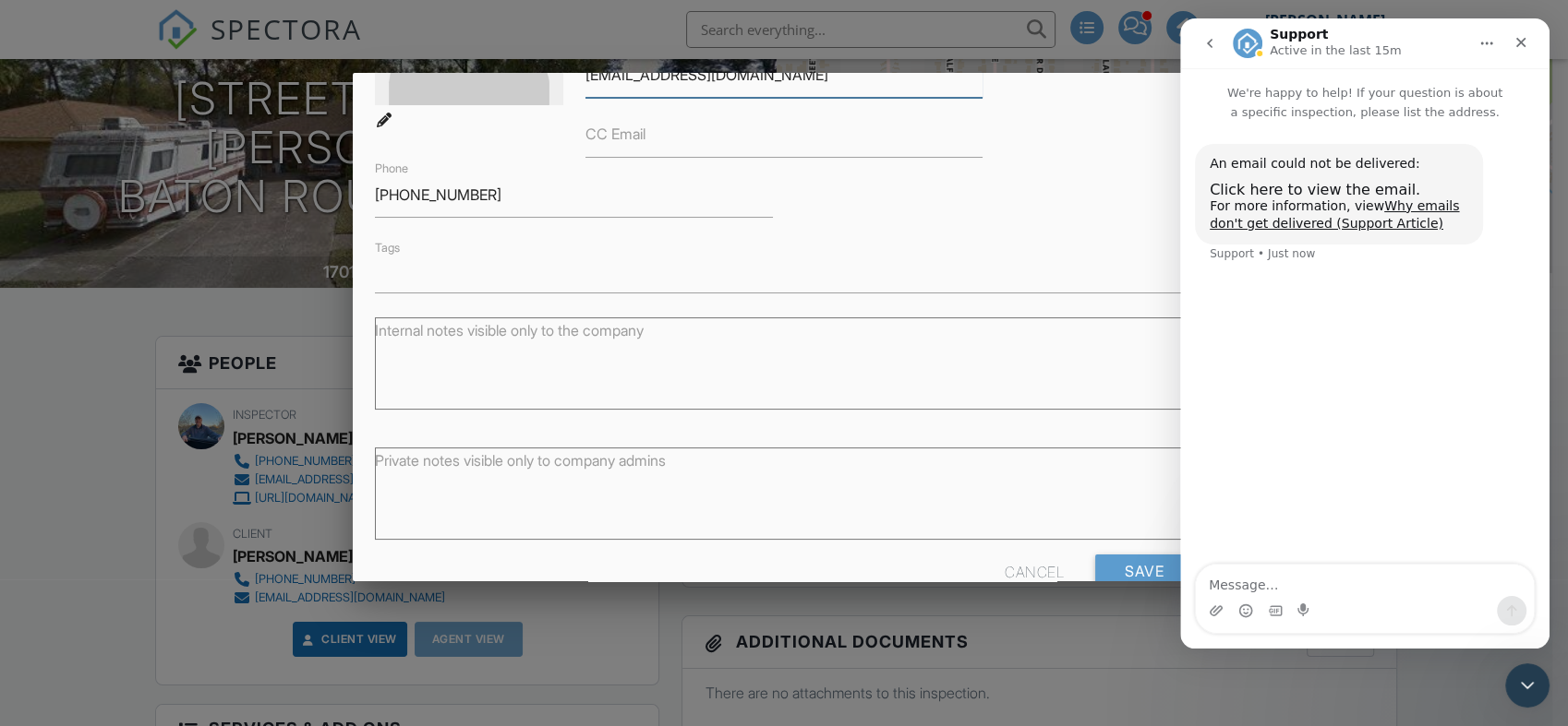
scroll to position [289, 0]
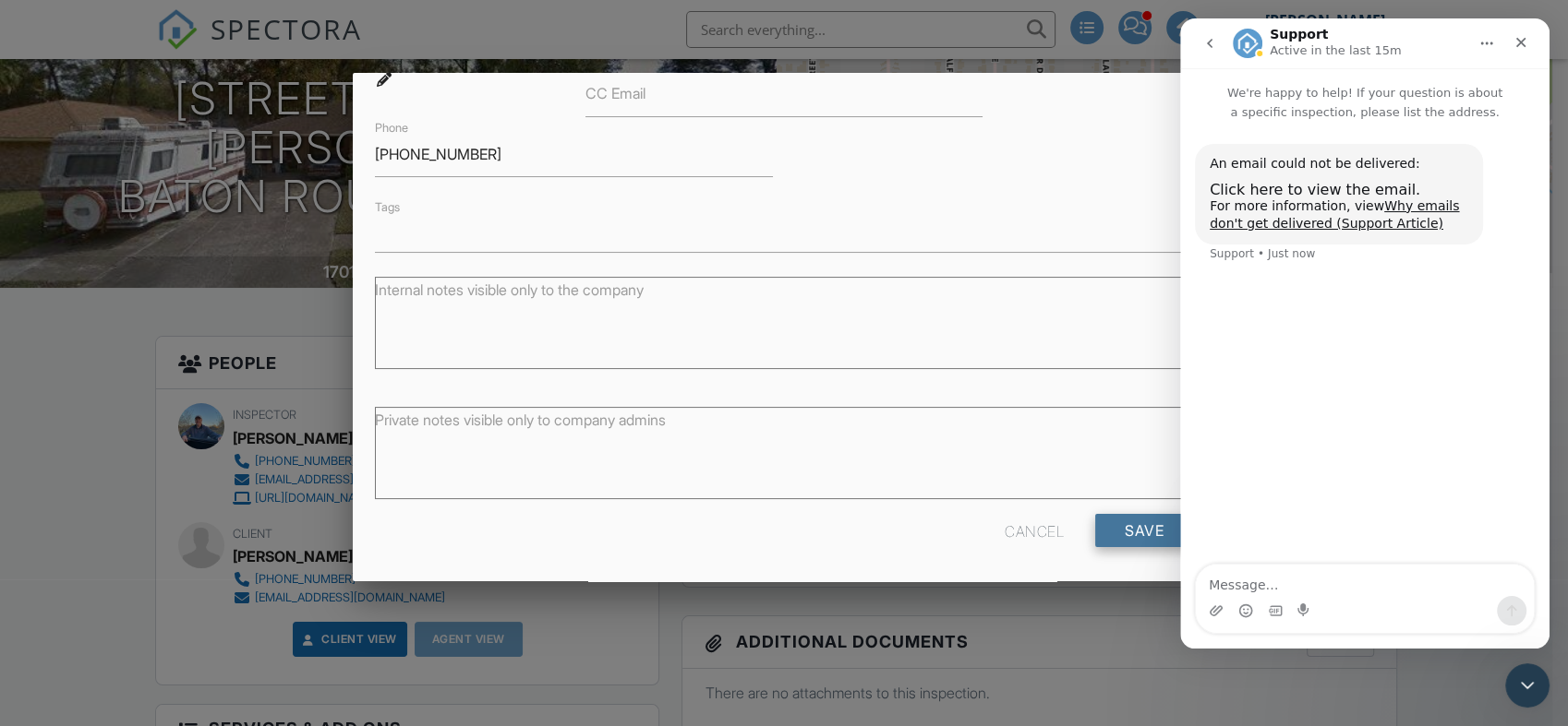
type input "[EMAIL_ADDRESS][DOMAIN_NAME]"
click at [1119, 527] on input "Save" at bounding box center [1144, 531] width 97 height 33
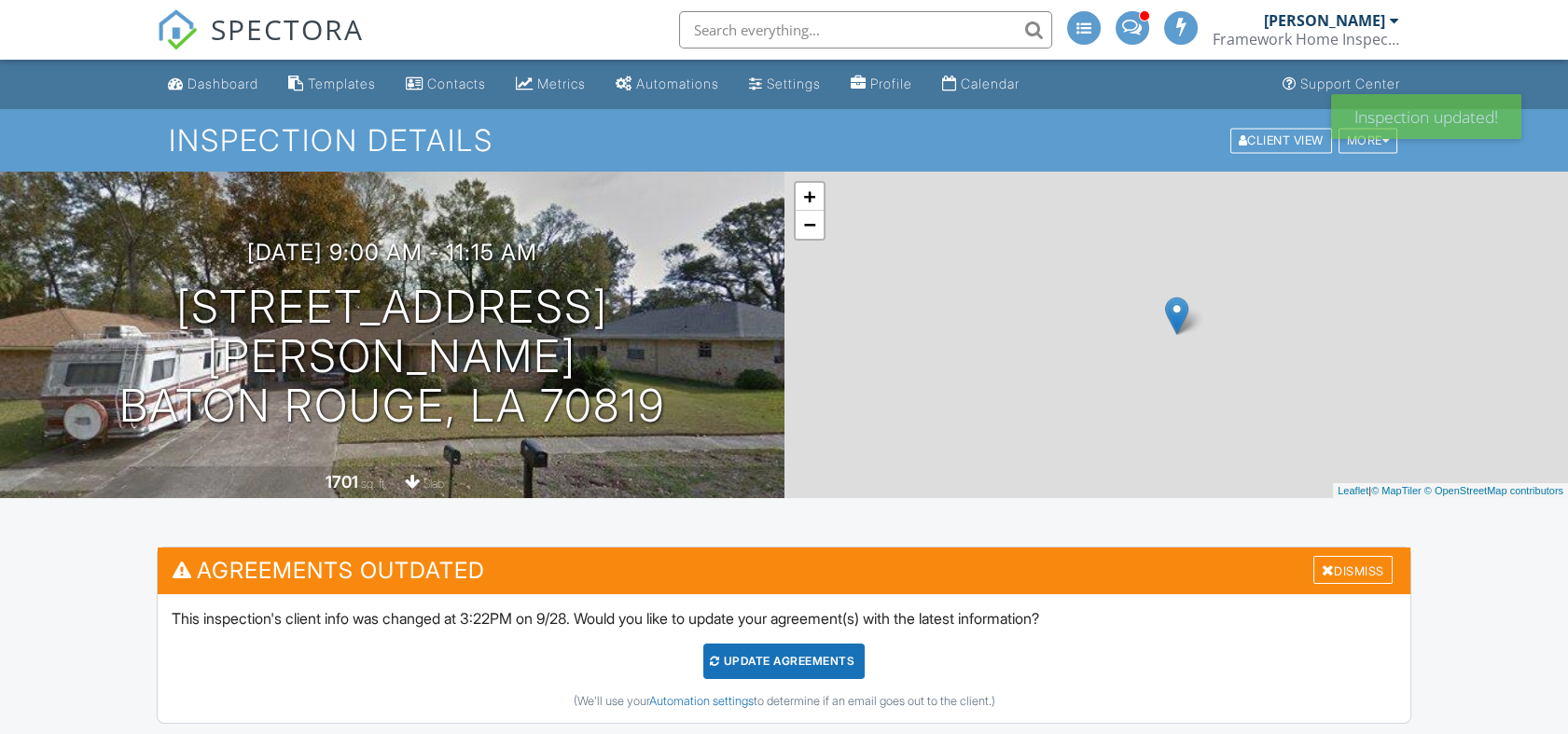
click at [797, 660] on div "Update Agreements" at bounding box center [784, 661] width 161 height 36
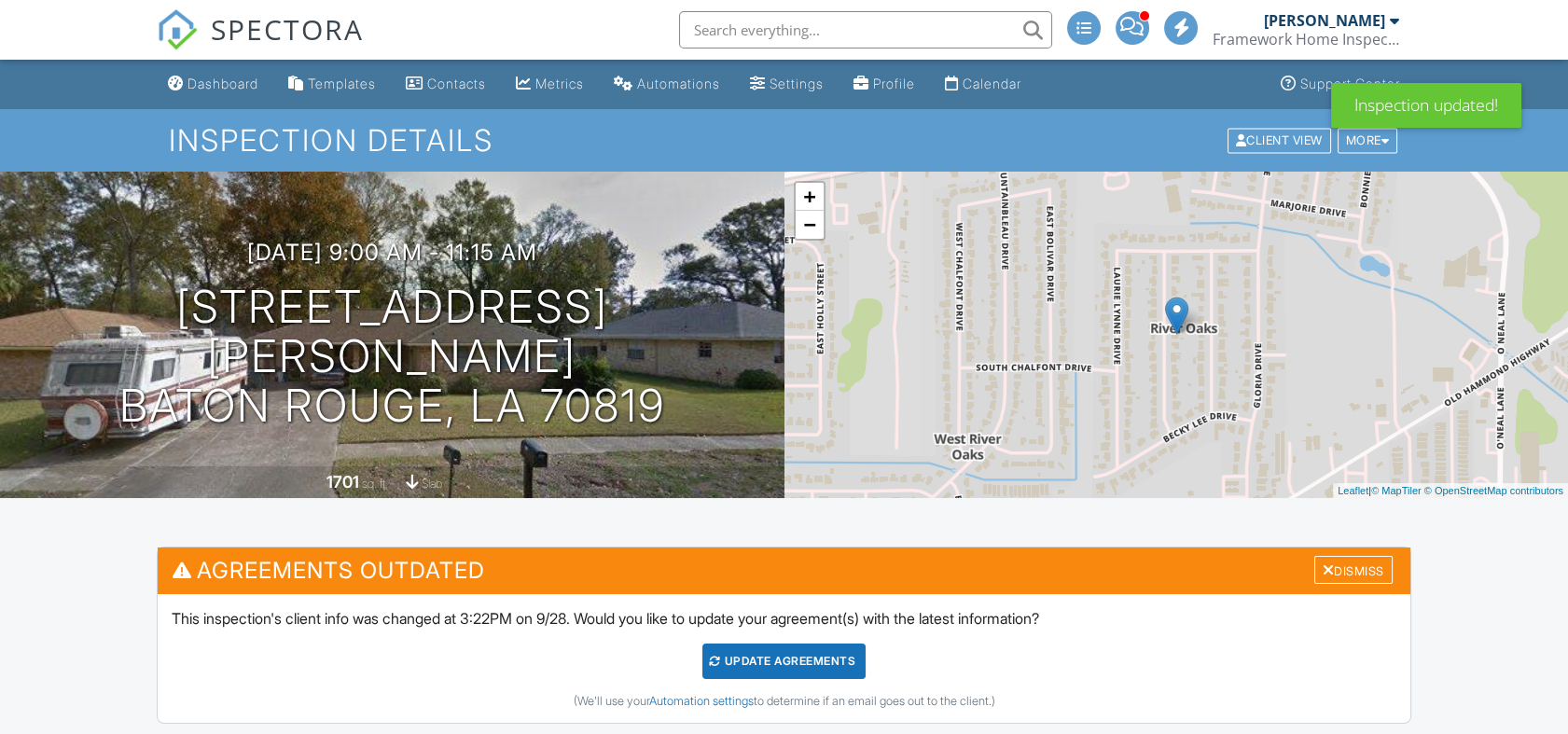
click at [797, 662] on div at bounding box center [784, 367] width 1568 height 734
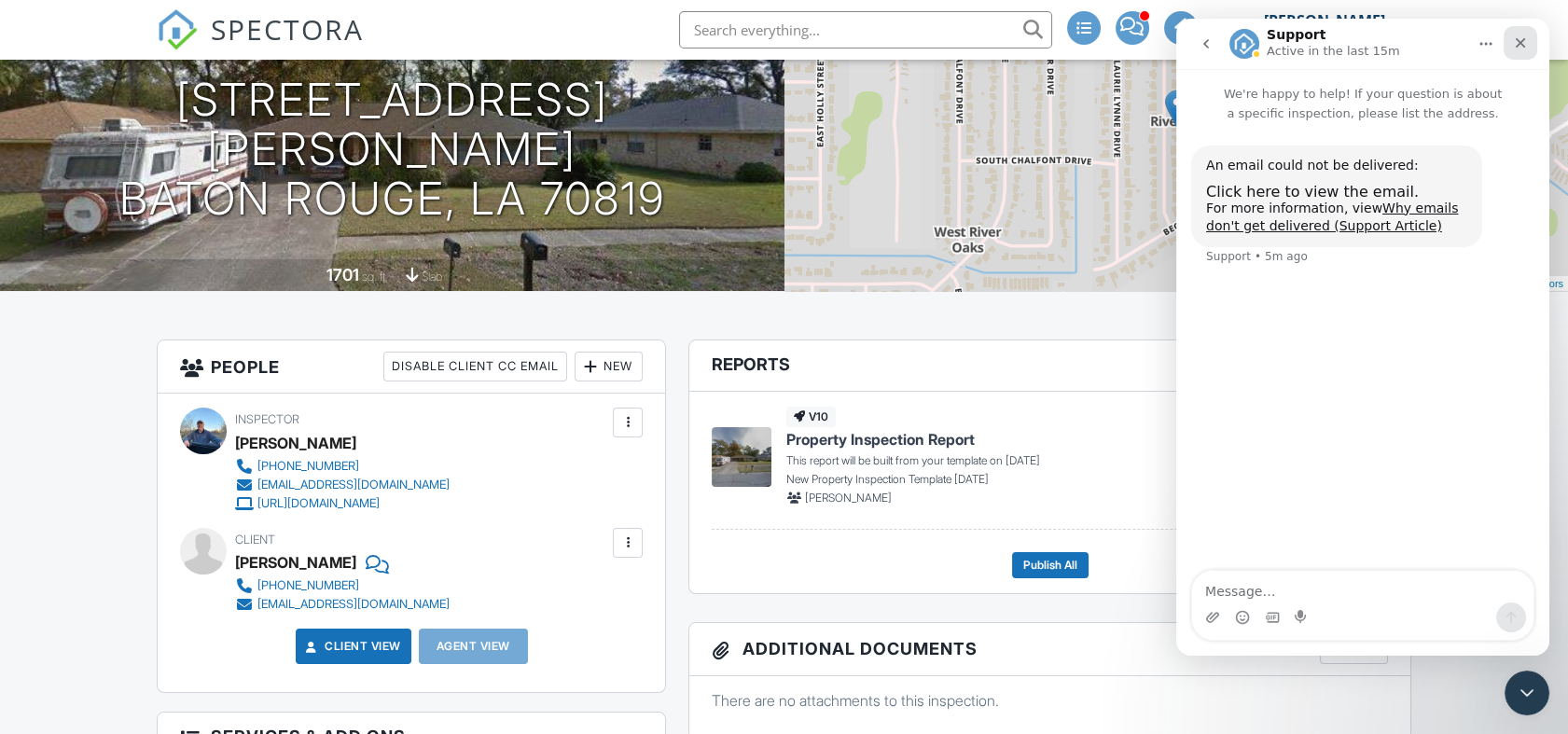
click at [1518, 38] on icon "Close" at bounding box center [1520, 43] width 15 height 15
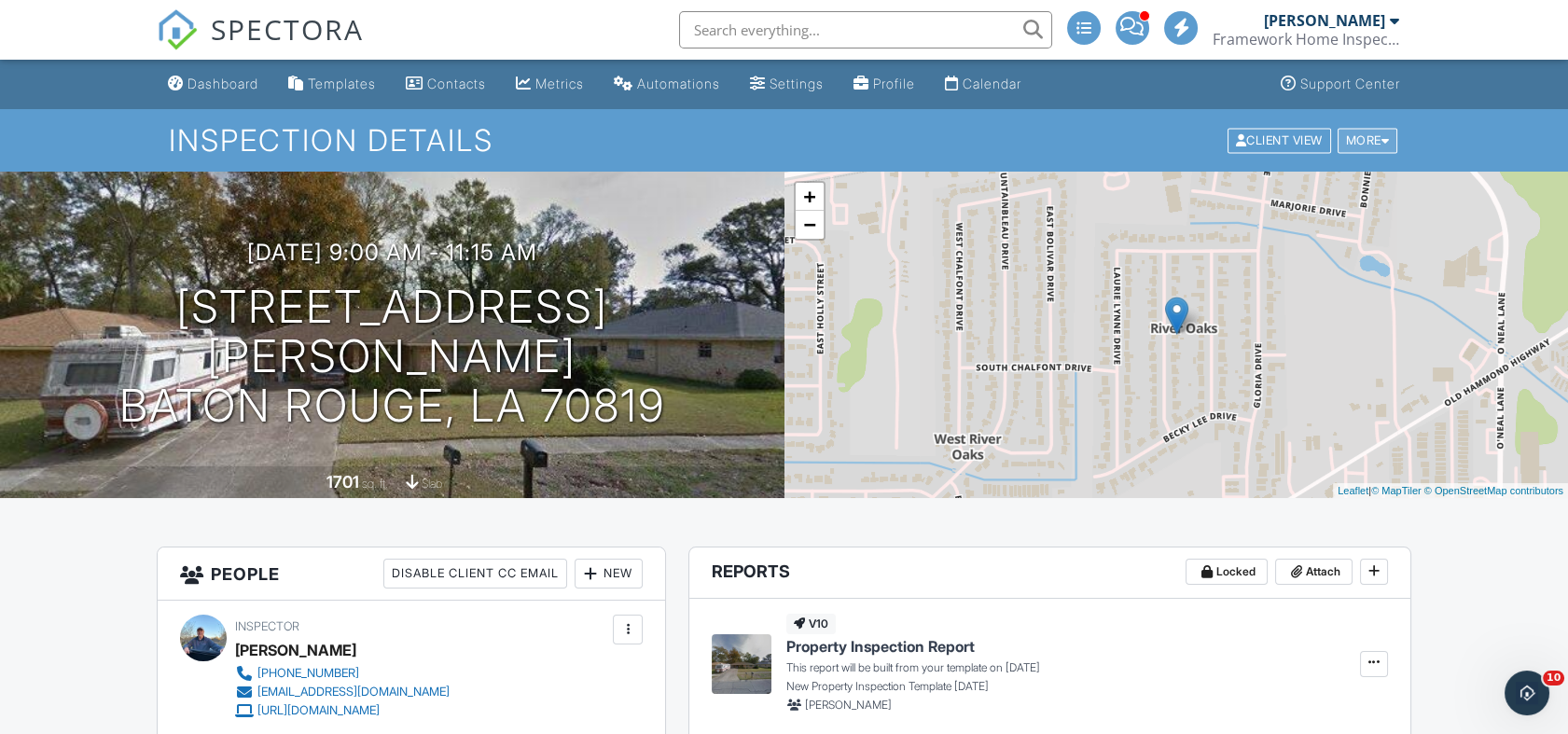
click at [1350, 137] on div "More" at bounding box center [1367, 140] width 61 height 25
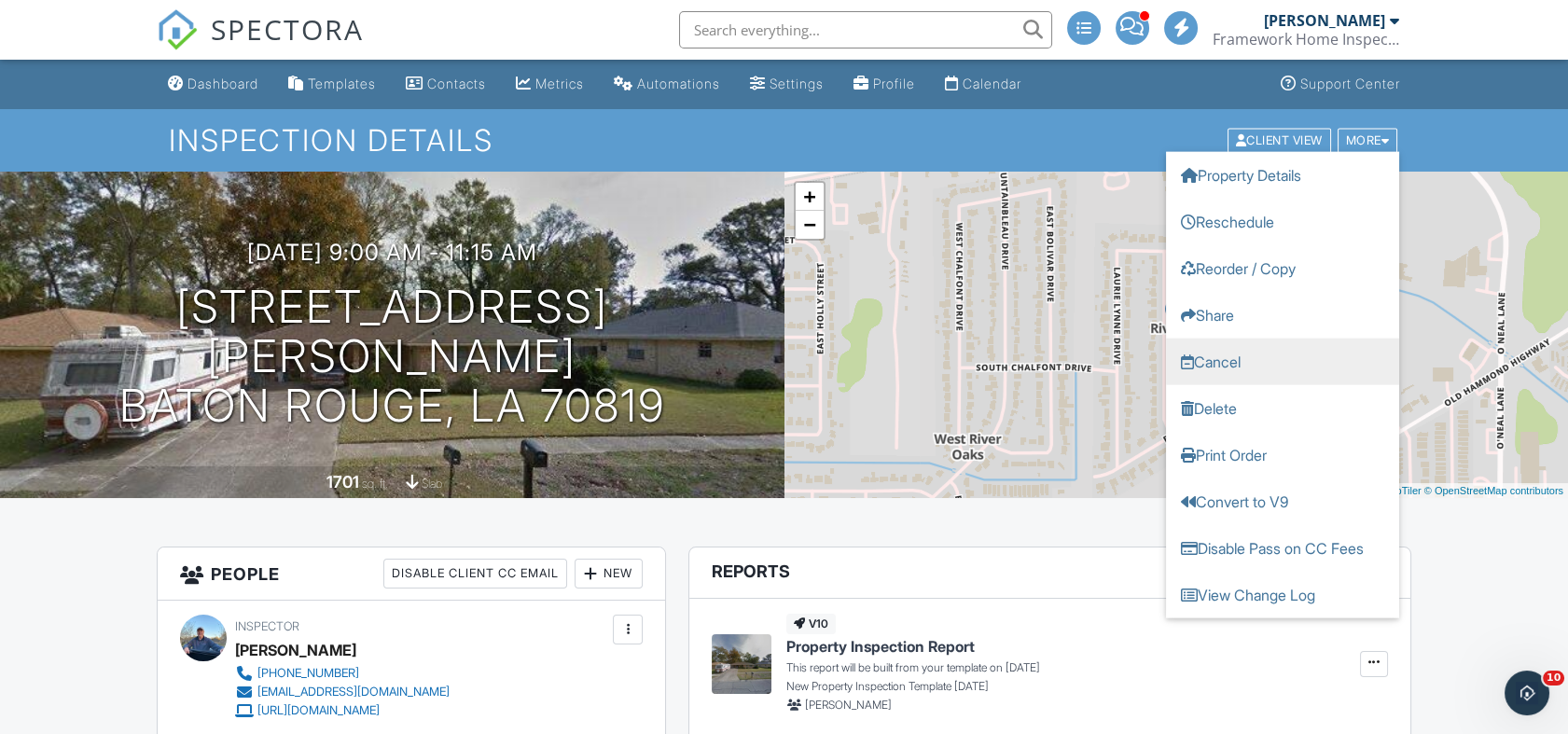
click at [1237, 360] on link "Cancel" at bounding box center [1283, 361] width 234 height 47
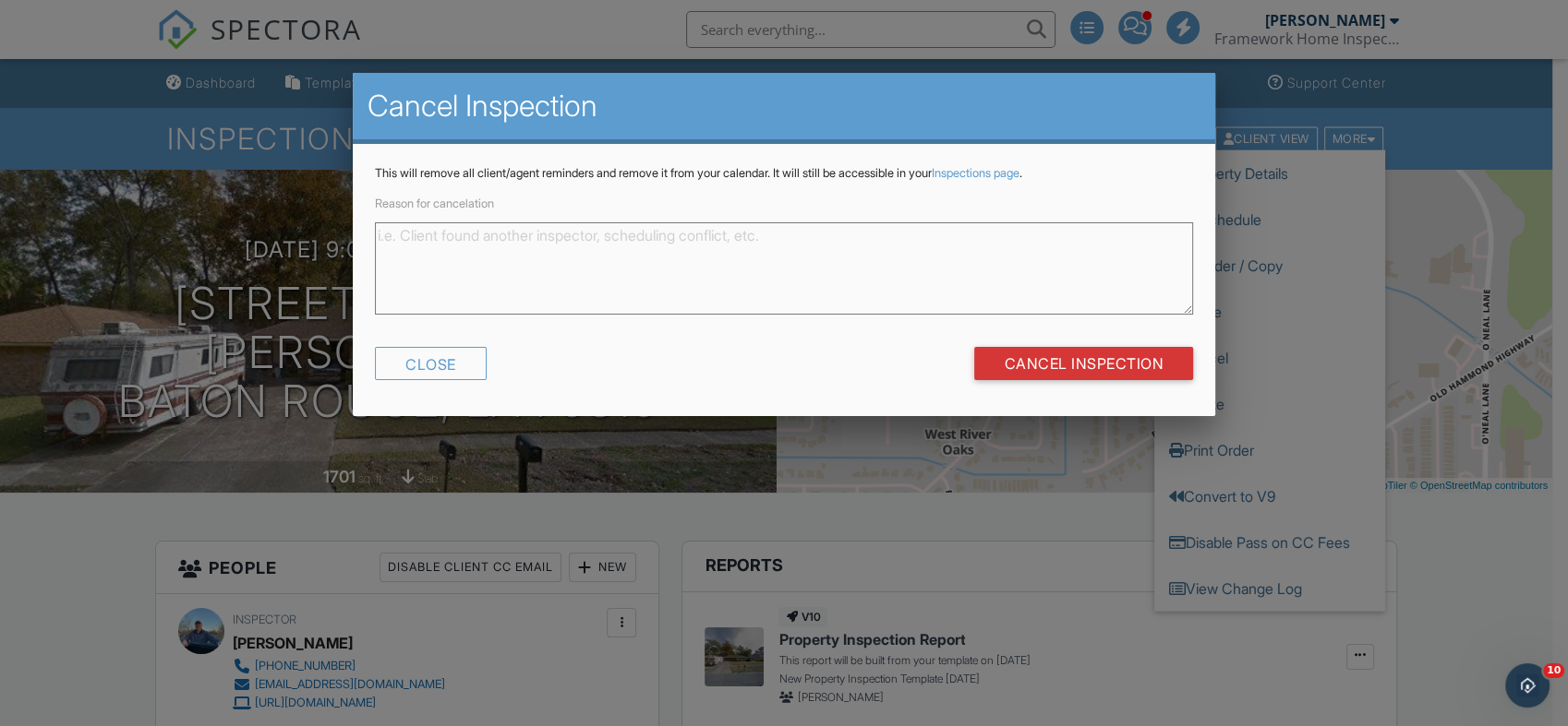
click at [746, 247] on textarea "Reason for cancelation" at bounding box center [784, 269] width 818 height 92
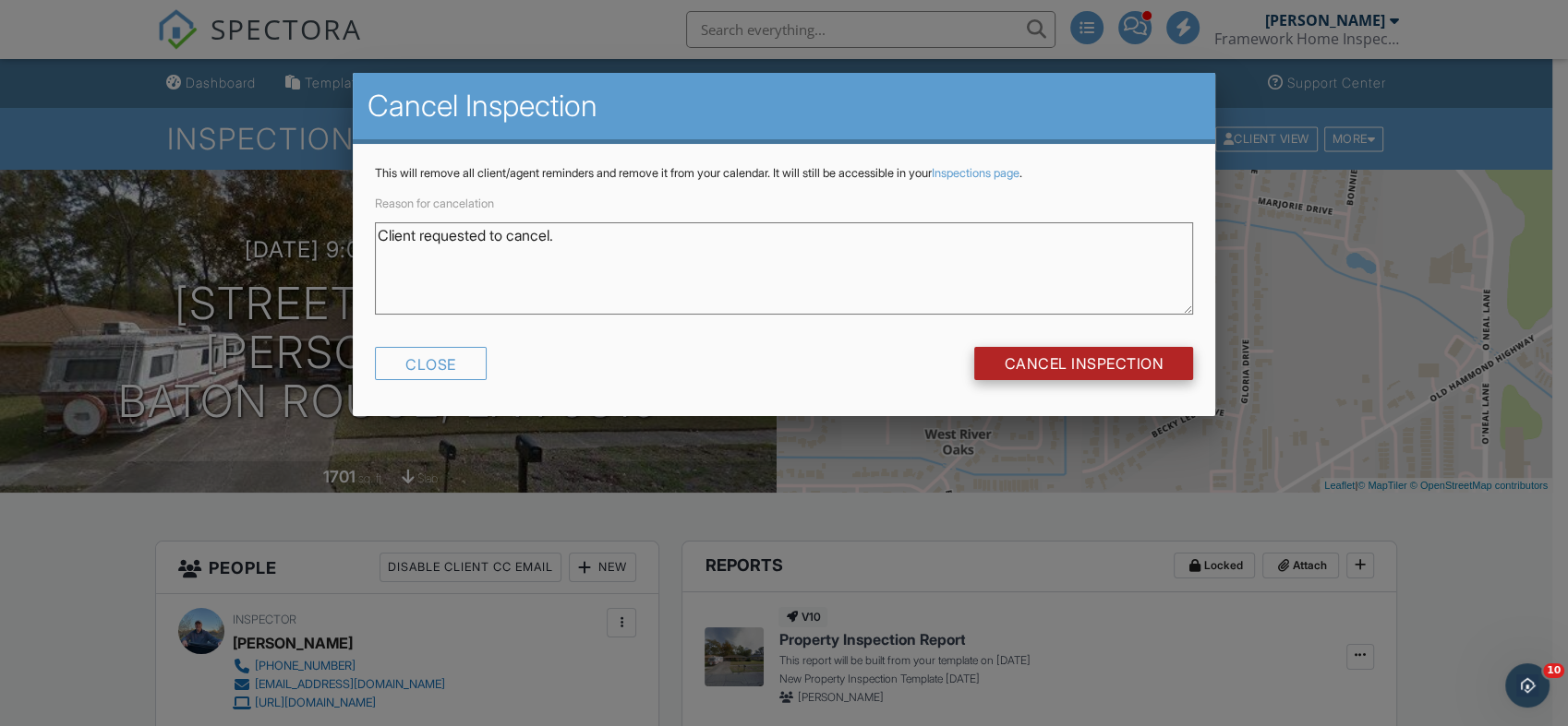
type textarea "Client requested to cancel."
click at [1053, 365] on input "Cancel Inspection" at bounding box center [1084, 364] width 219 height 33
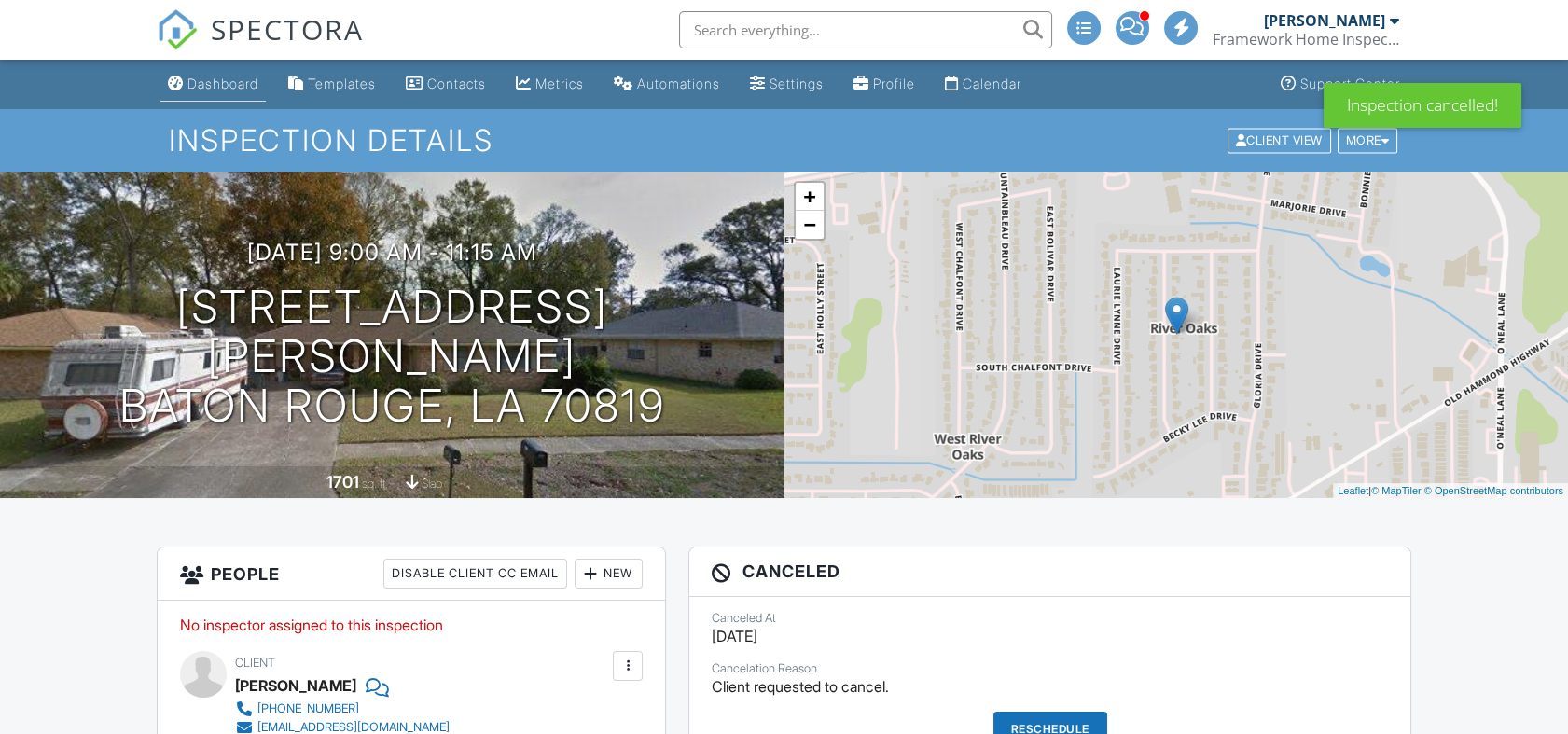
click at [220, 89] on div "Dashboard" at bounding box center [223, 84] width 71 height 16
